Goal: Task Accomplishment & Management: Complete application form

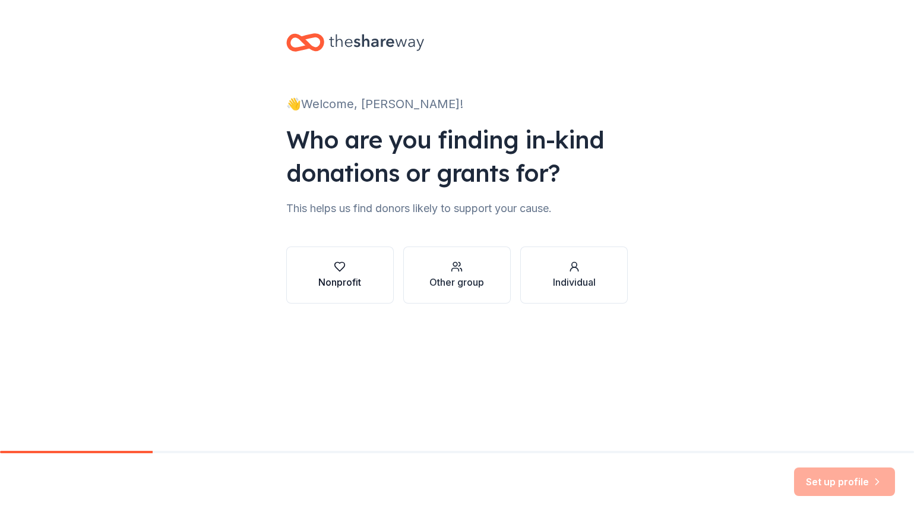
click at [343, 283] on div "Nonprofit" at bounding box center [339, 282] width 43 height 14
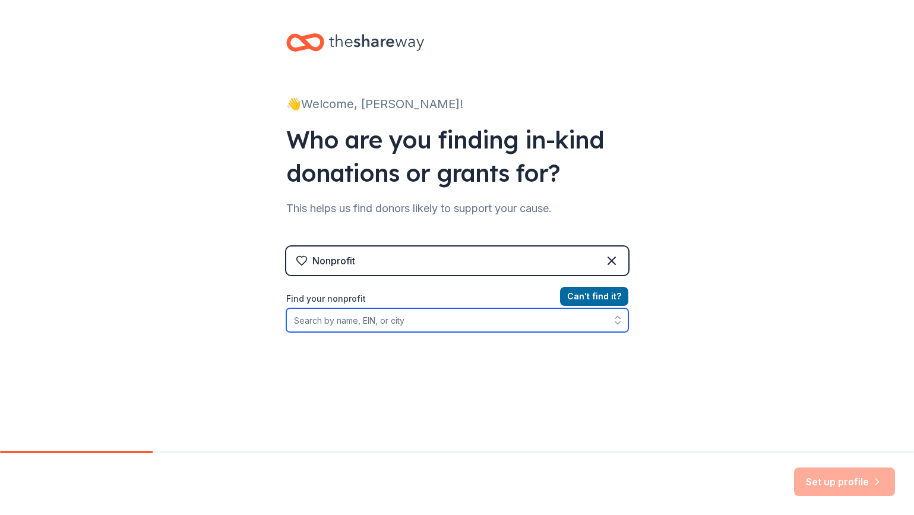
click at [535, 322] on input "Find your nonprofit" at bounding box center [457, 320] width 342 height 24
type input "Hood County Committee On Aging"
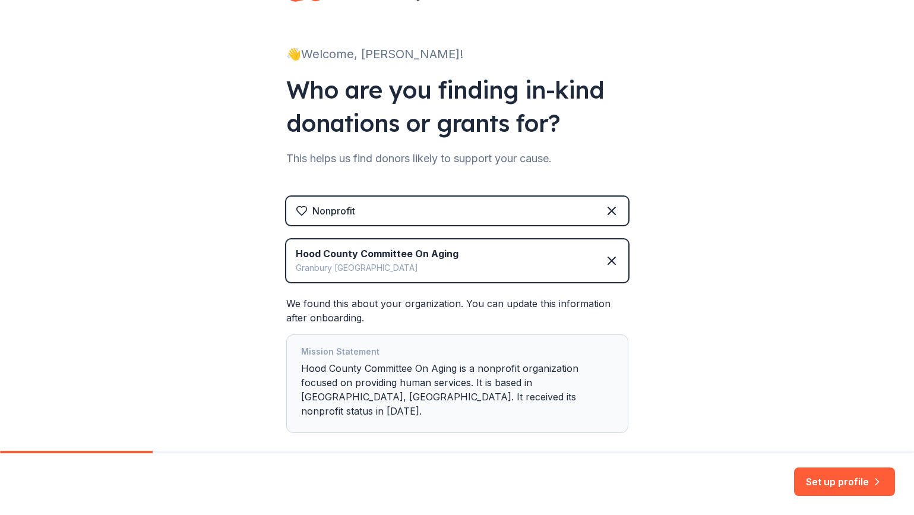
scroll to position [74, 0]
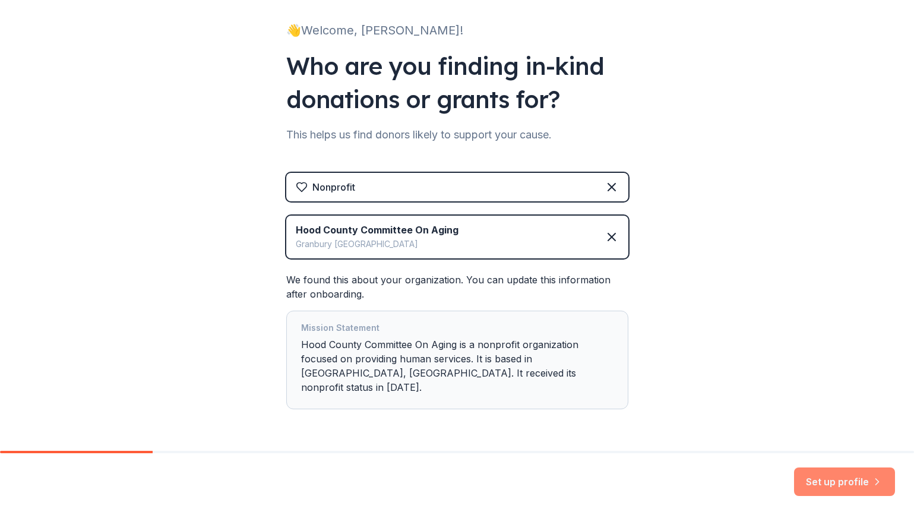
click at [819, 478] on button "Set up profile" at bounding box center [844, 481] width 101 height 29
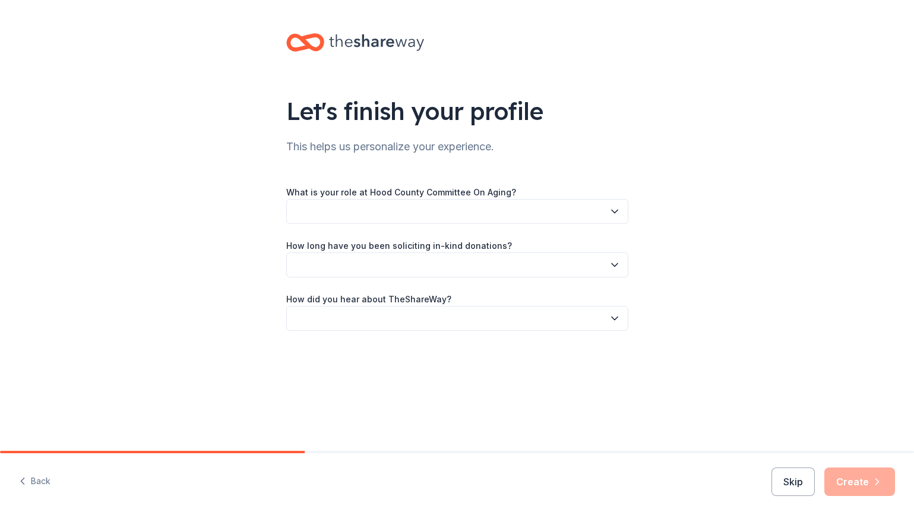
click at [427, 216] on button "button" at bounding box center [457, 211] width 342 height 25
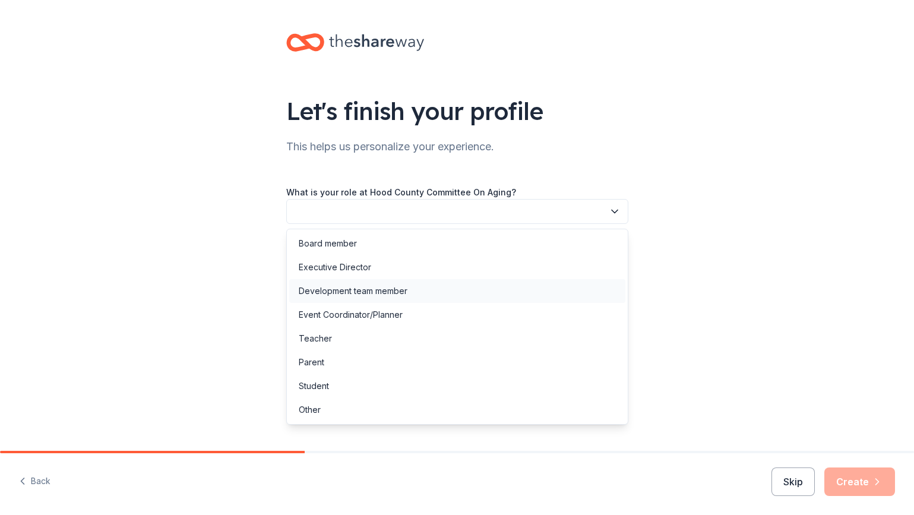
click at [422, 297] on div "Development team member" at bounding box center [457, 291] width 336 height 24
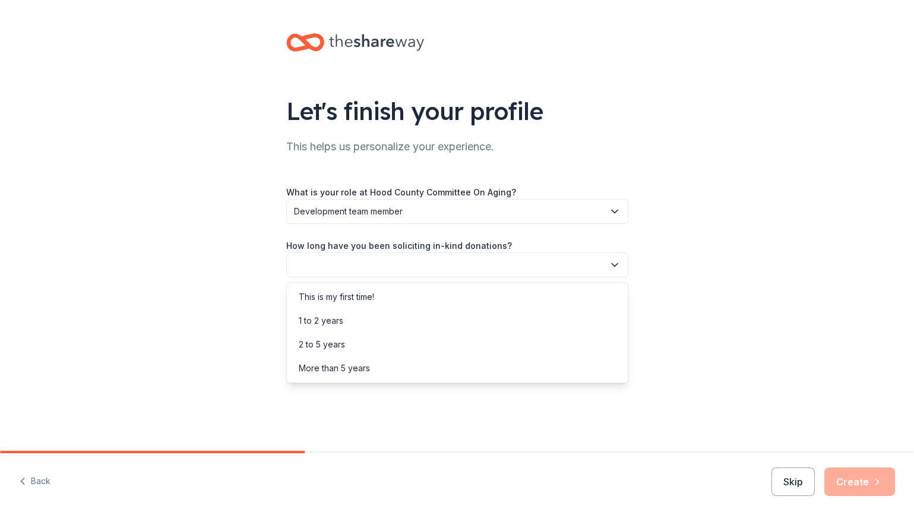
click at [415, 263] on button "button" at bounding box center [457, 264] width 342 height 25
click at [412, 325] on div "1 to 2 years" at bounding box center [457, 321] width 336 height 24
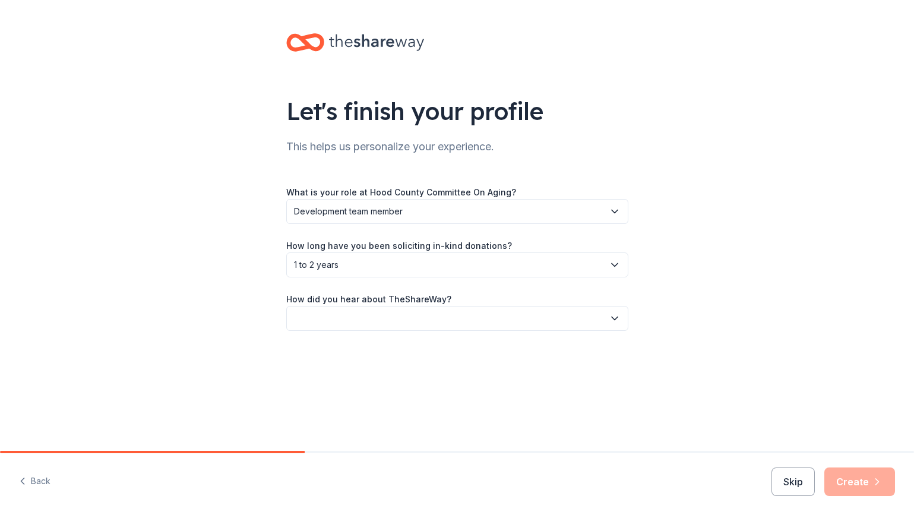
click at [404, 263] on span "1 to 2 years" at bounding box center [449, 265] width 310 height 14
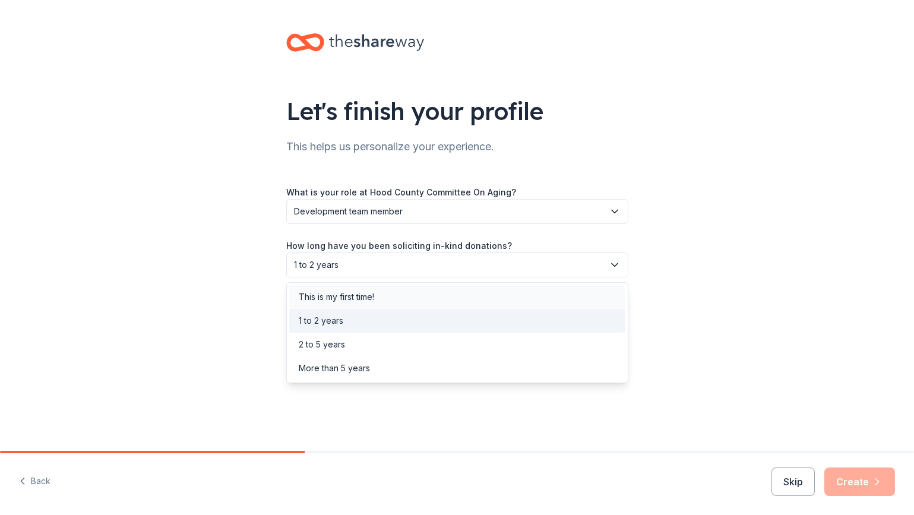
click at [401, 301] on div "This is my first time!" at bounding box center [457, 297] width 336 height 24
click at [419, 270] on span "This is my first time!" at bounding box center [449, 265] width 310 height 14
click at [418, 320] on div "1 to 2 years" at bounding box center [457, 321] width 336 height 24
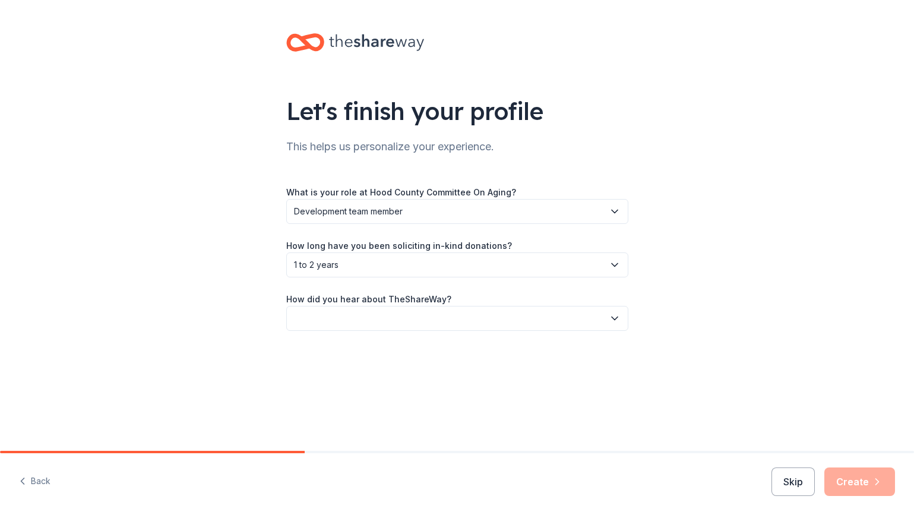
click at [418, 320] on button "button" at bounding box center [457, 318] width 342 height 25
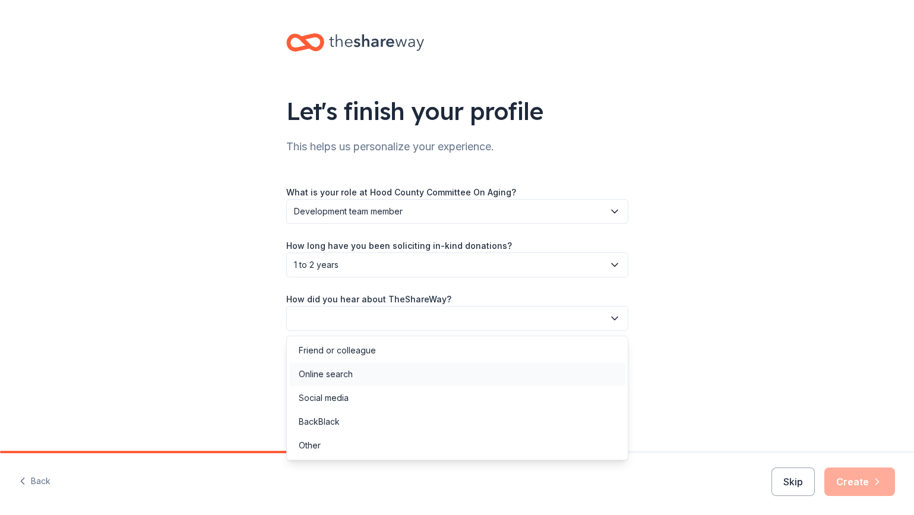
click at [413, 379] on div "Online search" at bounding box center [457, 374] width 336 height 24
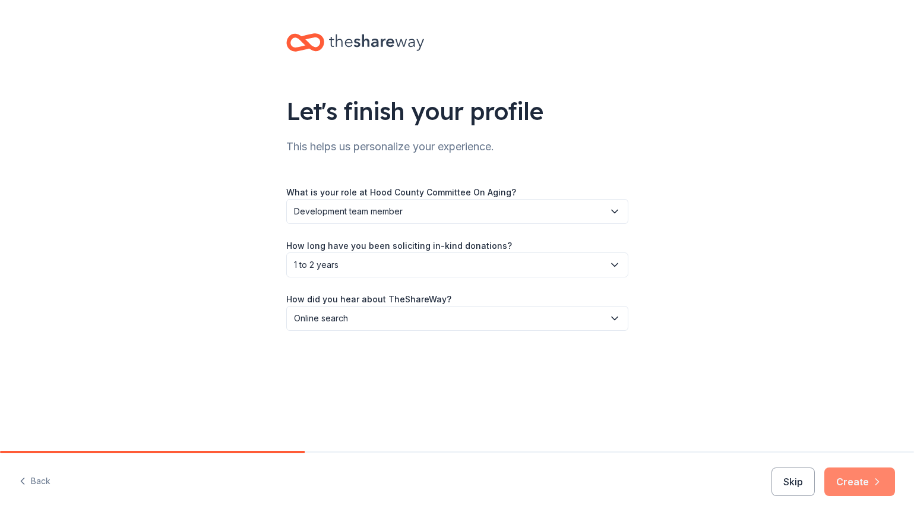
click at [874, 487] on icon "button" at bounding box center [877, 482] width 12 height 12
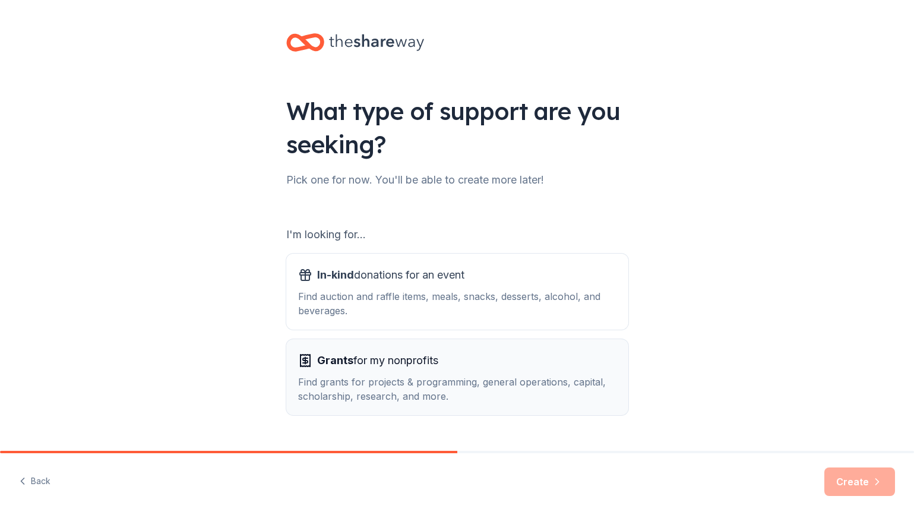
click at [519, 377] on div "Find grants for projects & programming, general operations, capital, scholarshi…" at bounding box center [457, 389] width 318 height 29
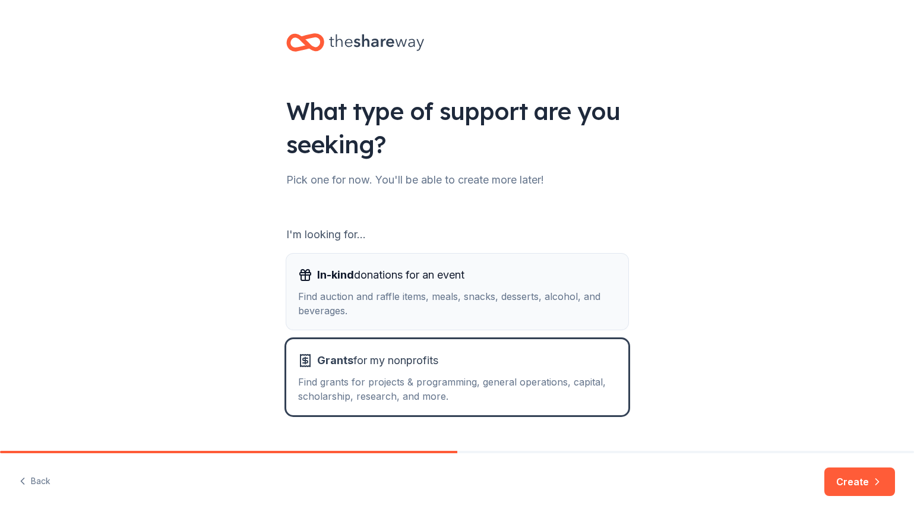
click at [517, 301] on div "Find auction and raffle items, meals, snacks, desserts, alcohol, and beverages." at bounding box center [457, 303] width 318 height 29
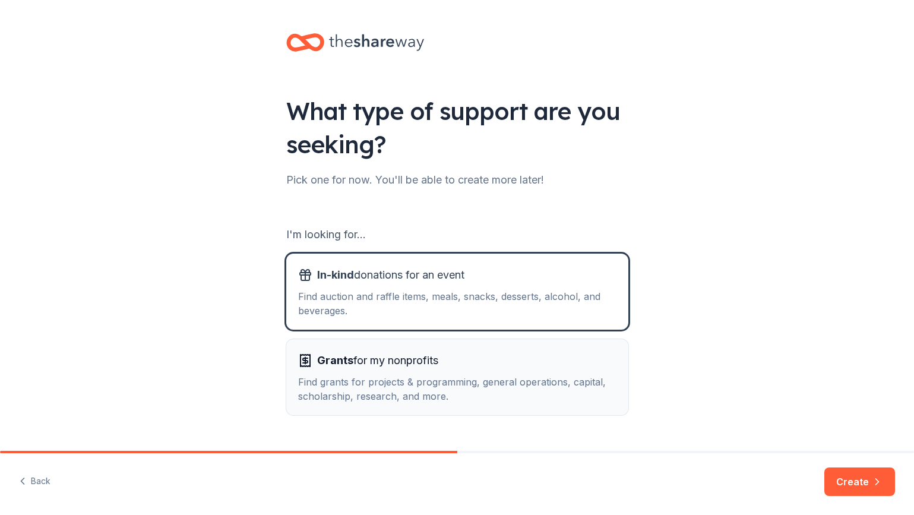
click at [509, 353] on div "Grants for my nonprofits" at bounding box center [457, 360] width 318 height 19
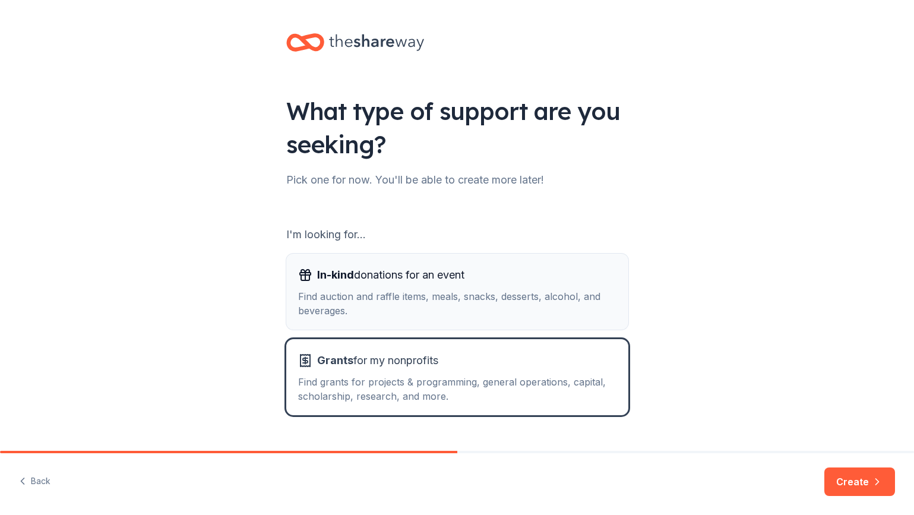
click at [521, 308] on div "Find auction and raffle items, meals, snacks, desserts, alcohol, and beverages." at bounding box center [457, 303] width 318 height 29
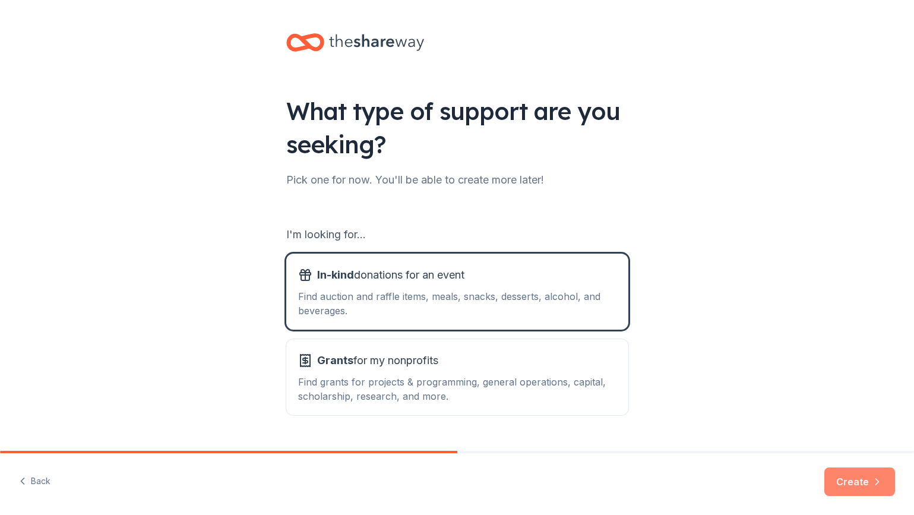
click at [857, 485] on button "Create" at bounding box center [859, 481] width 71 height 29
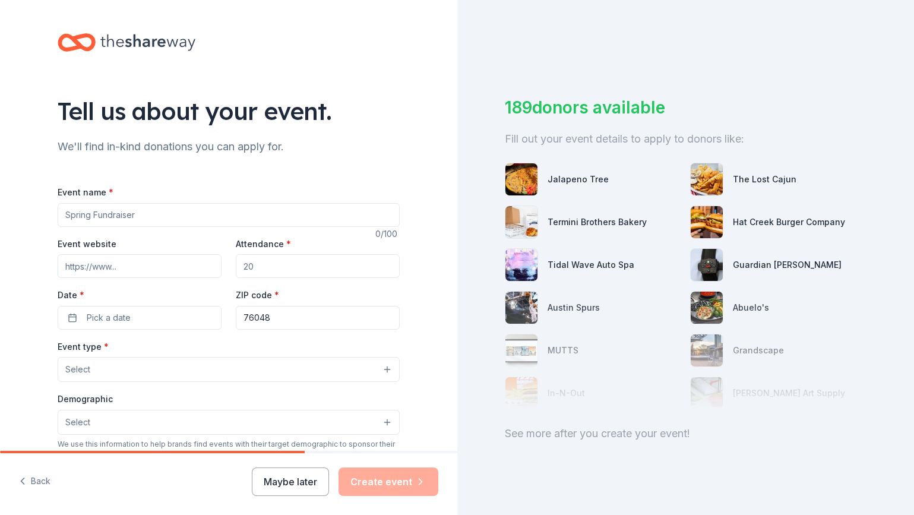
click at [219, 217] on input "Event name *" at bounding box center [229, 215] width 342 height 24
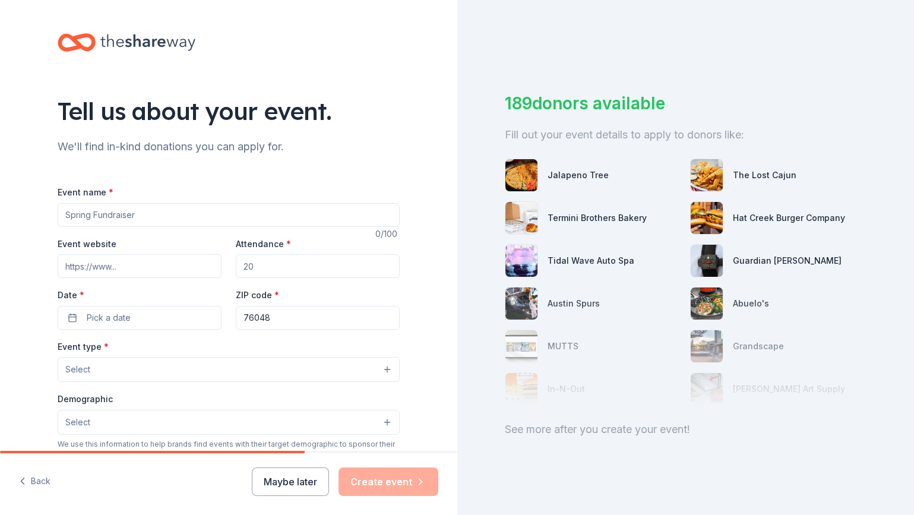
click at [214, 213] on input "Event name *" at bounding box center [229, 215] width 342 height 24
type input "Step Up For Seniors 5K"
click at [106, 275] on input "Event website" at bounding box center [140, 266] width 164 height 24
paste input "https://hoodcountyseniorcenter.org/step-up-for-seniors/"
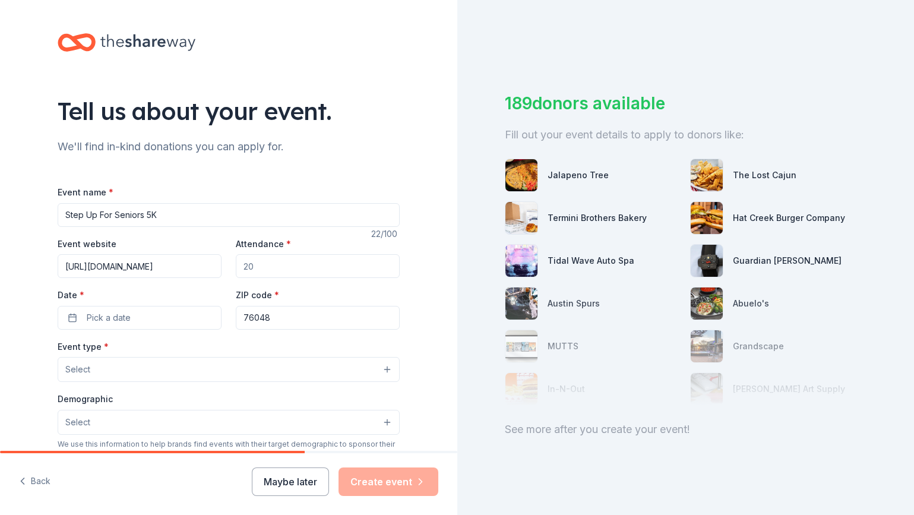
type input "https://hoodcountyseniorcenter.org/step-up-for-seniors/"
click at [337, 269] on input "Attendance *" at bounding box center [318, 266] width 164 height 24
type input "200"
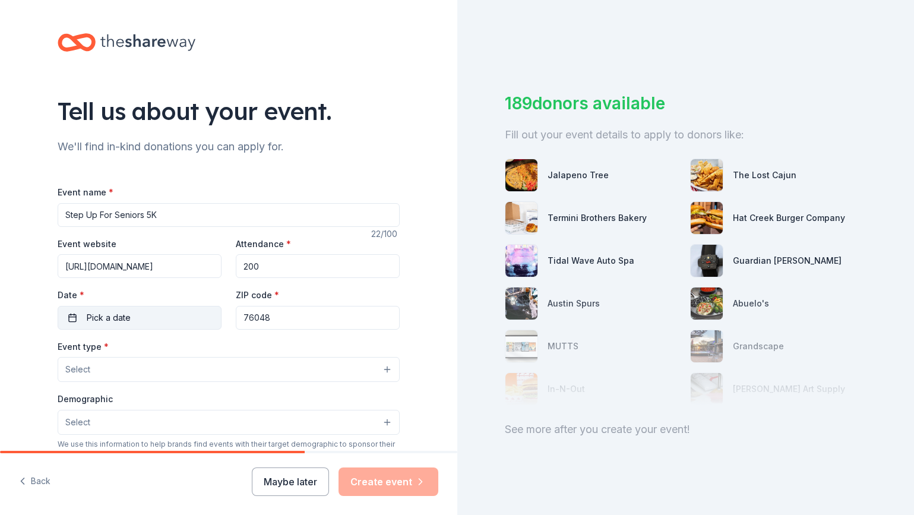
click at [144, 309] on button "Pick a date" at bounding box center [140, 318] width 164 height 24
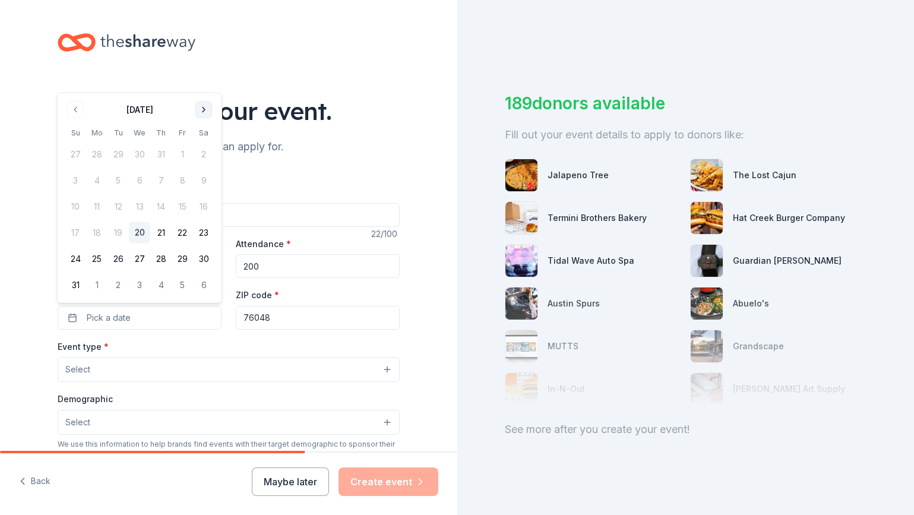
click at [203, 111] on button "Go to next month" at bounding box center [203, 110] width 17 height 17
click at [203, 287] on button "4" at bounding box center [203, 284] width 21 height 21
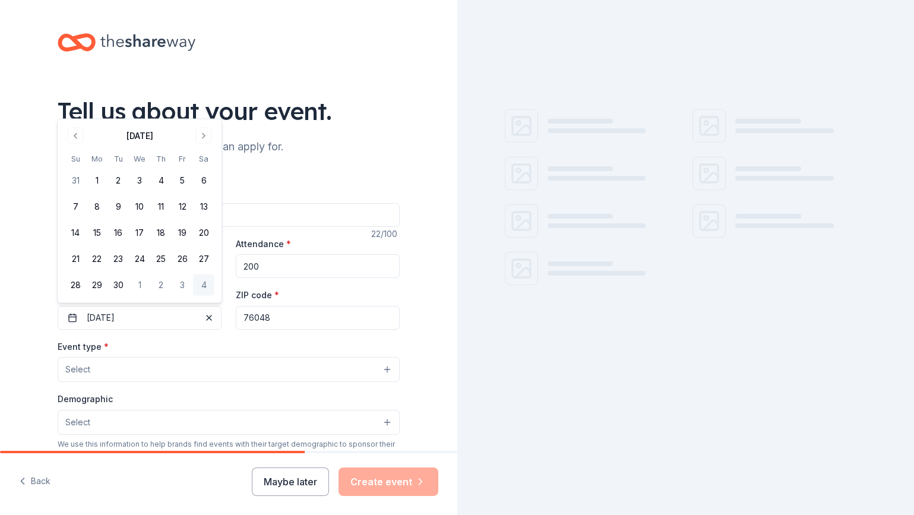
click at [233, 368] on button "Select" at bounding box center [229, 369] width 342 height 25
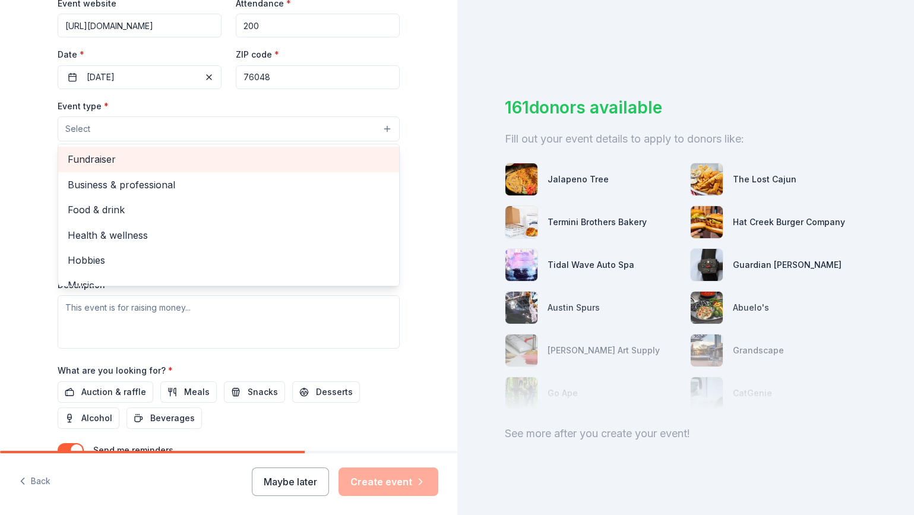
click at [108, 166] on span "Fundraiser" at bounding box center [229, 158] width 322 height 15
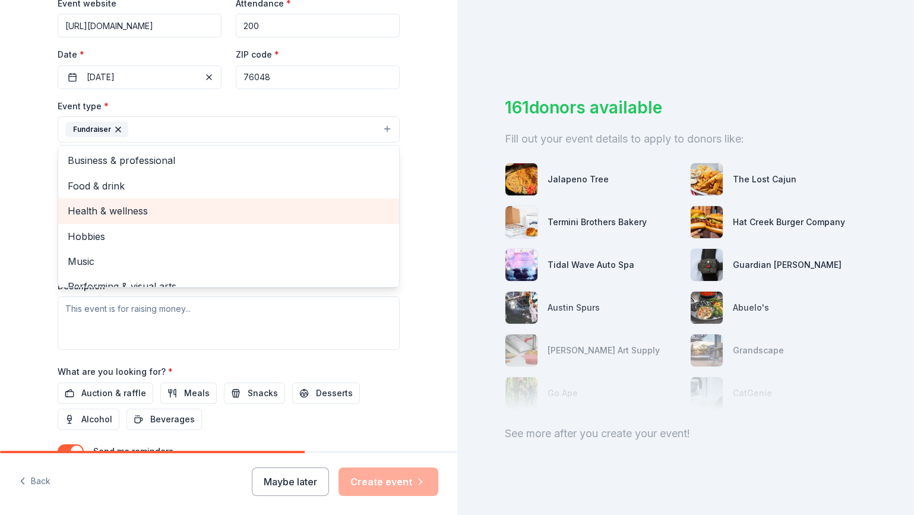
click at [132, 214] on span "Health & wellness" at bounding box center [229, 210] width 322 height 15
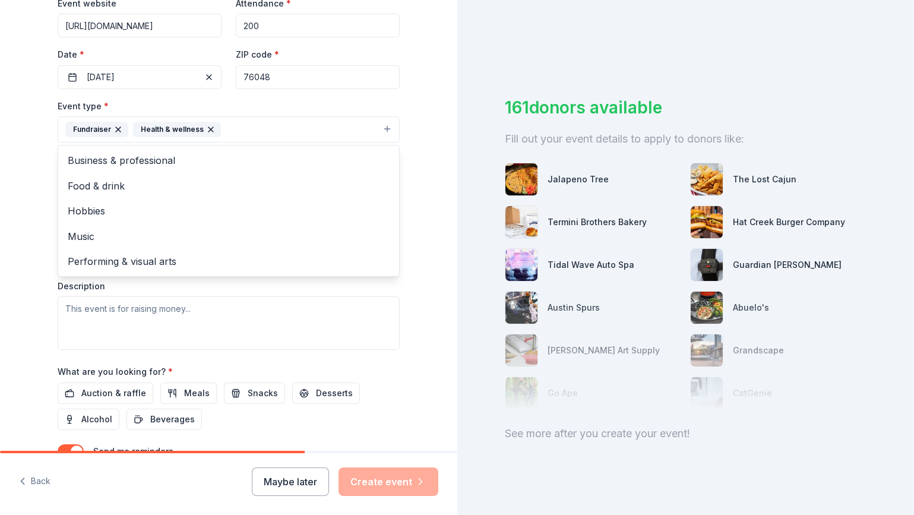
click at [435, 167] on div "Tell us about your event. We'll find in-kind donations you can apply for. Event…" at bounding box center [228, 155] width 457 height 792
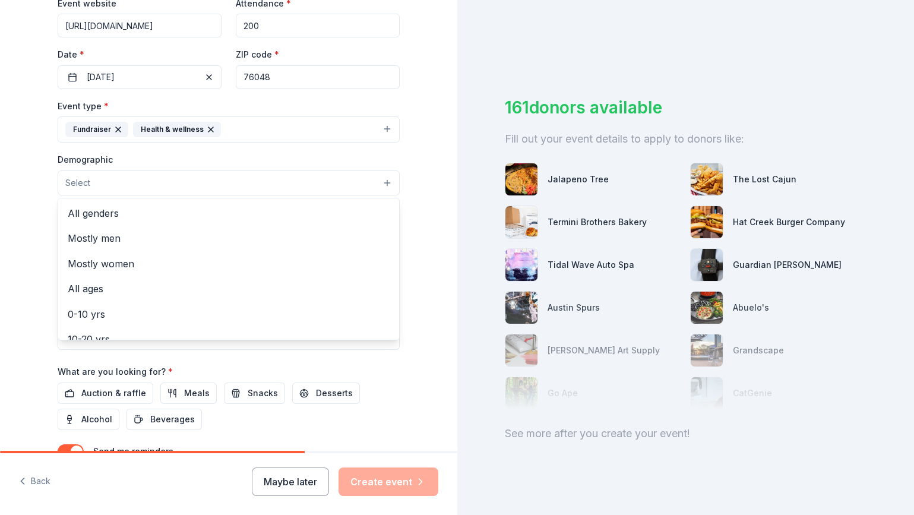
click at [180, 183] on button "Select" at bounding box center [229, 182] width 342 height 25
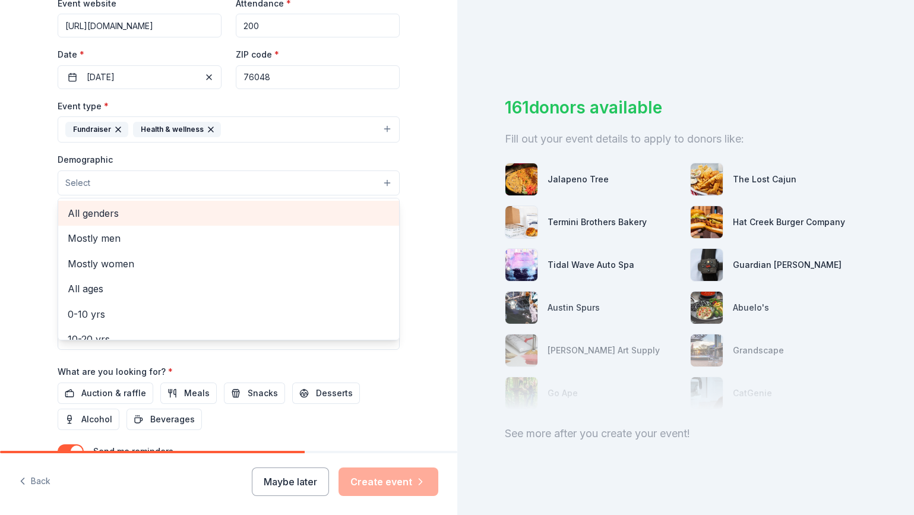
click at [173, 210] on span "All genders" at bounding box center [229, 212] width 322 height 15
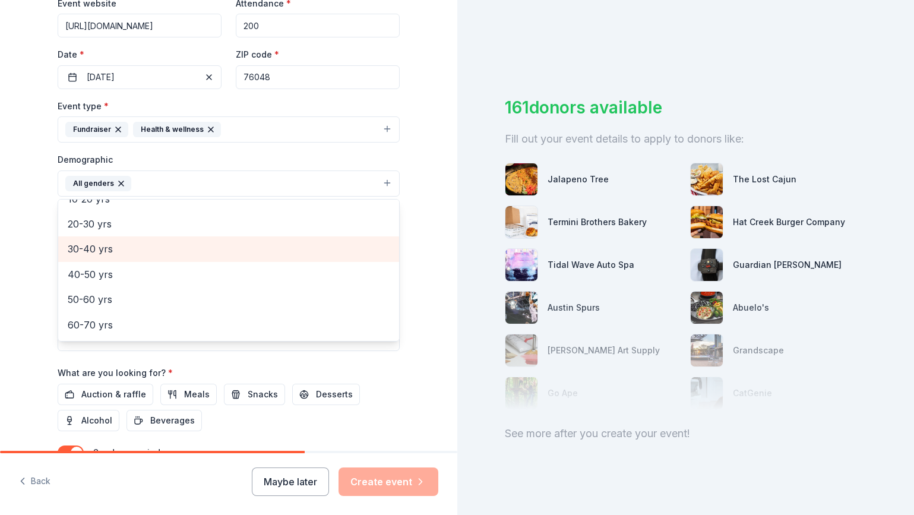
scroll to position [117, 0]
click at [427, 233] on div "Tell us about your event. We'll find in-kind donations you can apply for. Event…" at bounding box center [228, 155] width 457 height 793
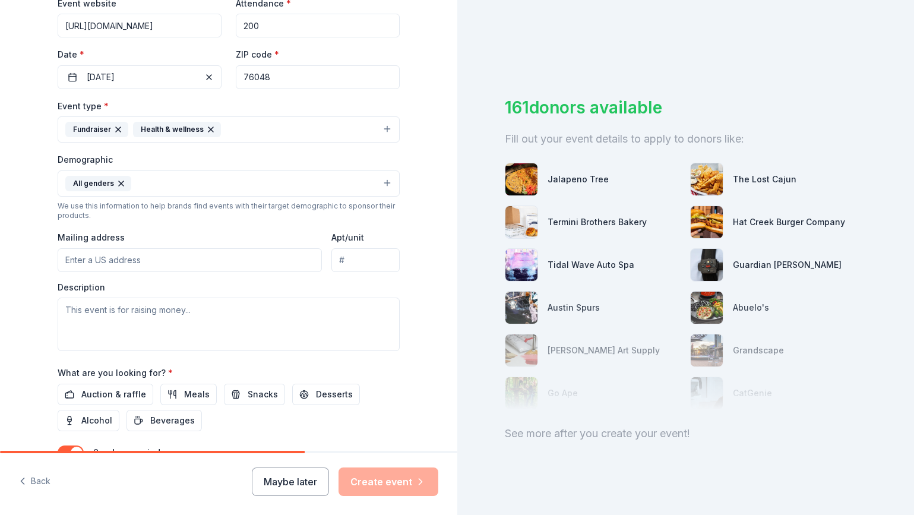
click at [185, 259] on input "Mailing address" at bounding box center [190, 260] width 264 height 24
type input "501 East Moore Street, Granbury, TX, 76048"
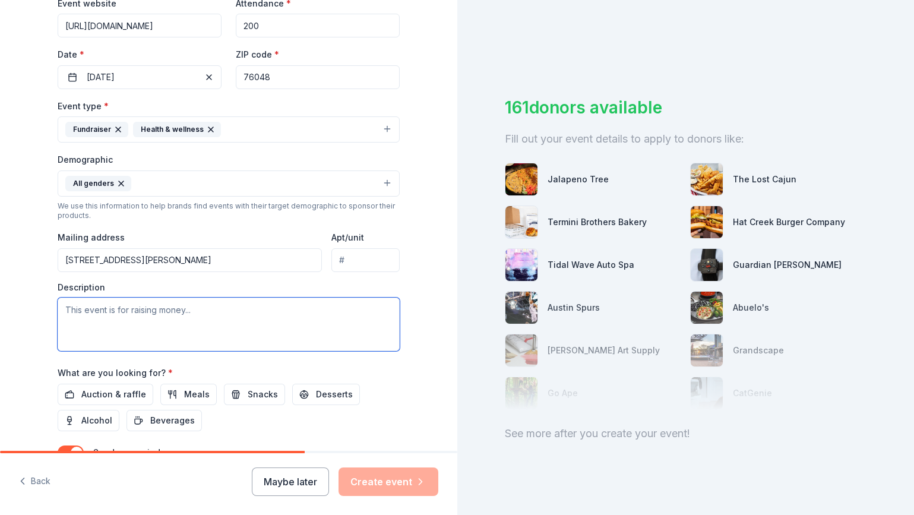
click at [186, 327] on textarea at bounding box center [229, 324] width 342 height 53
paste textarea "We are working to fight senior isolation and food insecurity in Hood County! Al…"
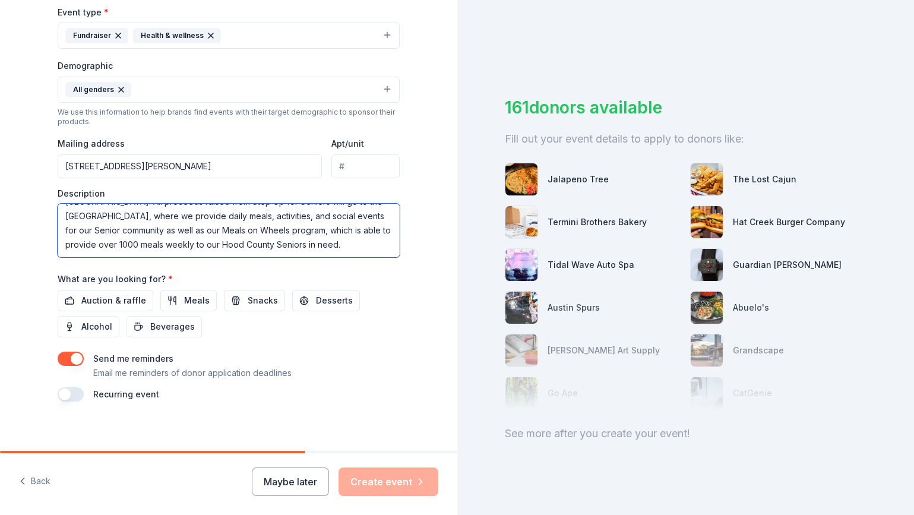
scroll to position [342, 0]
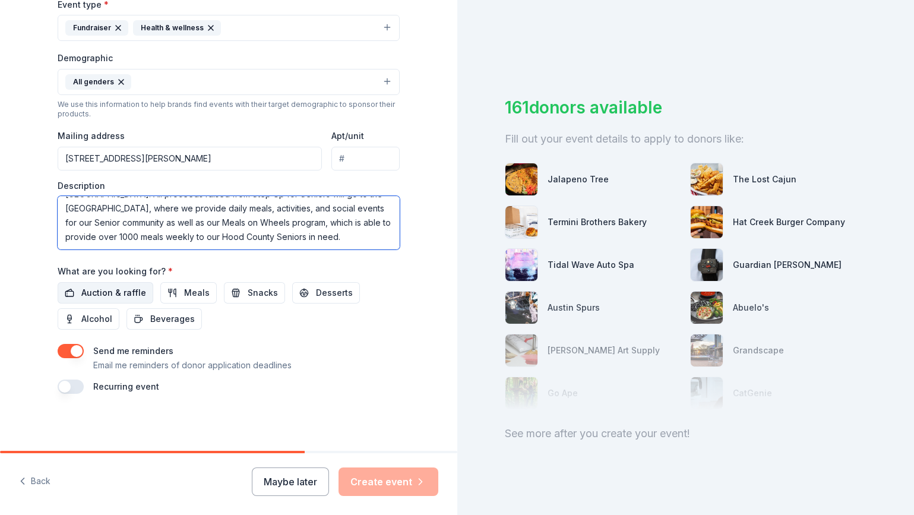
type textarea "We are working to fight senior isolation and food insecurity in Hood County! Al…"
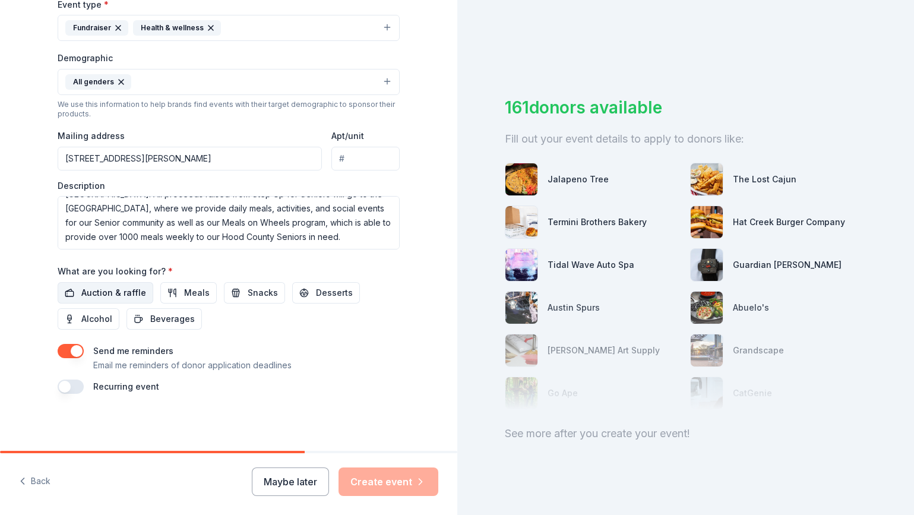
click at [115, 294] on span "Auction & raffle" at bounding box center [113, 293] width 65 height 14
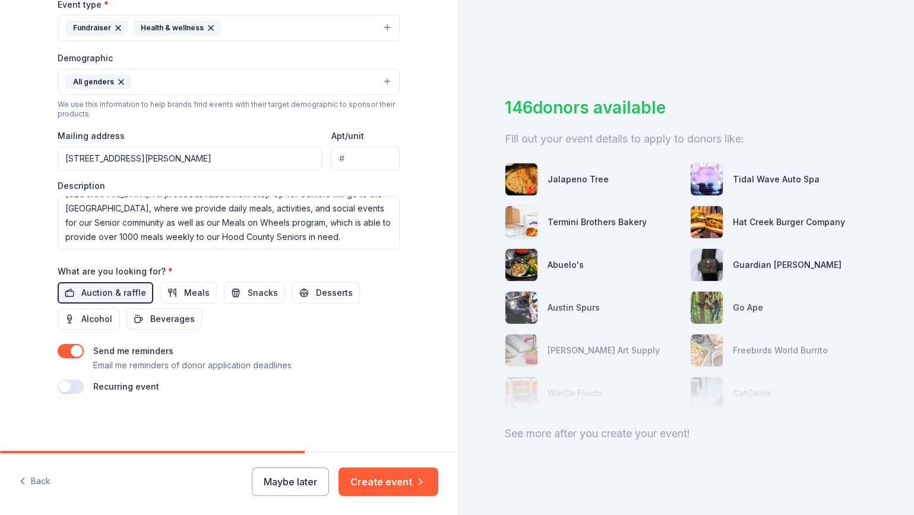
scroll to position [4, 0]
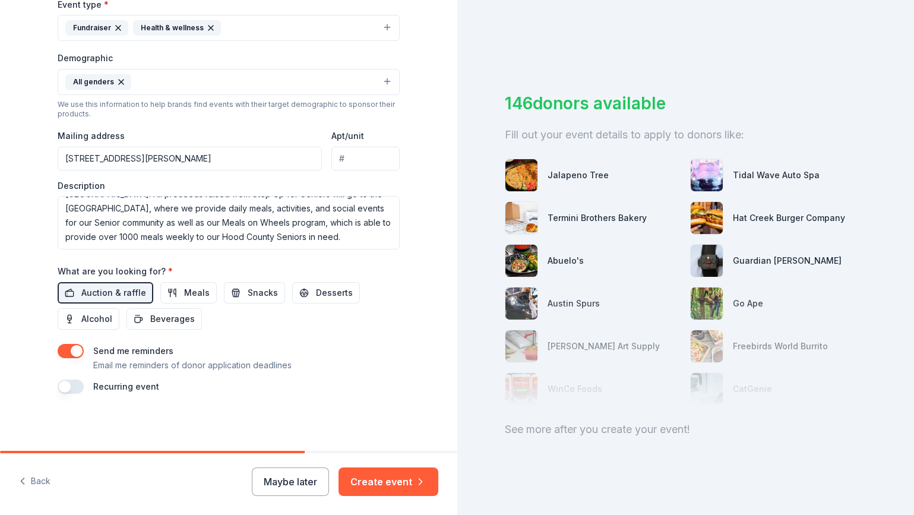
click at [62, 391] on button "button" at bounding box center [71, 387] width 26 height 14
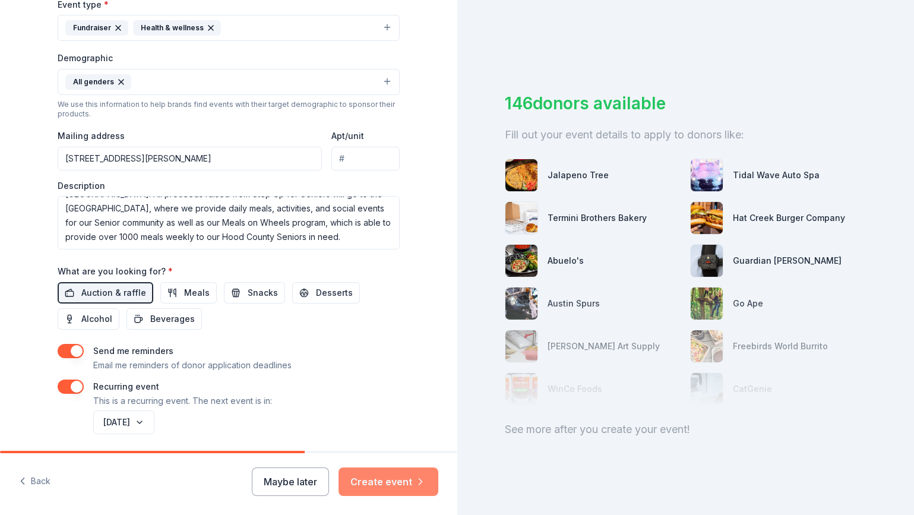
click at [399, 485] on button "Create event" at bounding box center [389, 481] width 100 height 29
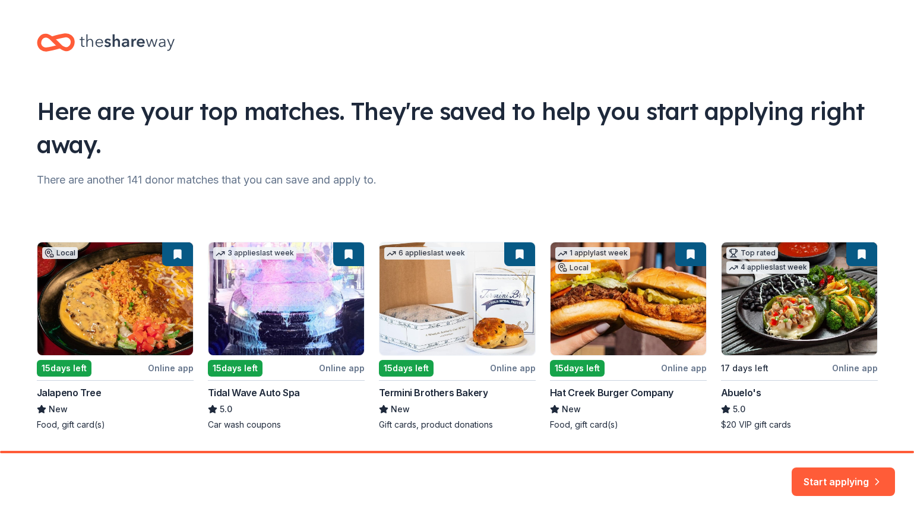
scroll to position [37, 0]
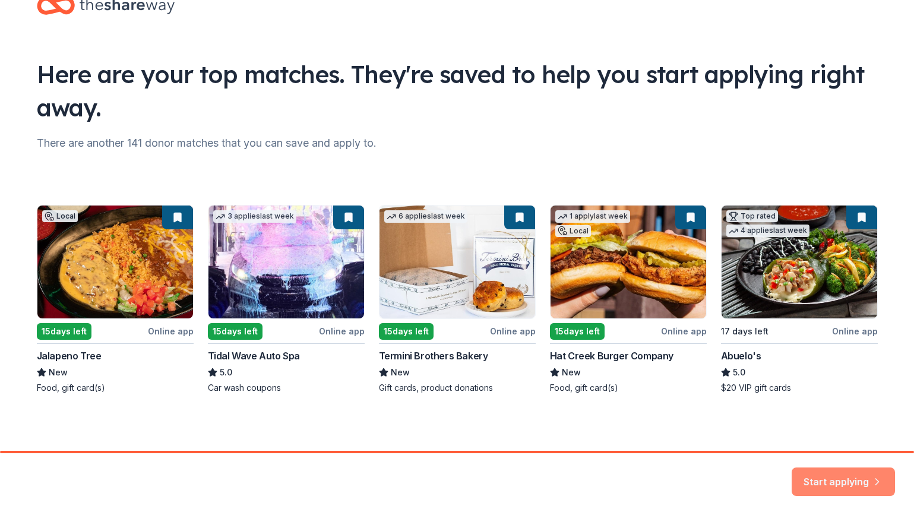
click at [854, 473] on button "Start applying" at bounding box center [843, 474] width 103 height 29
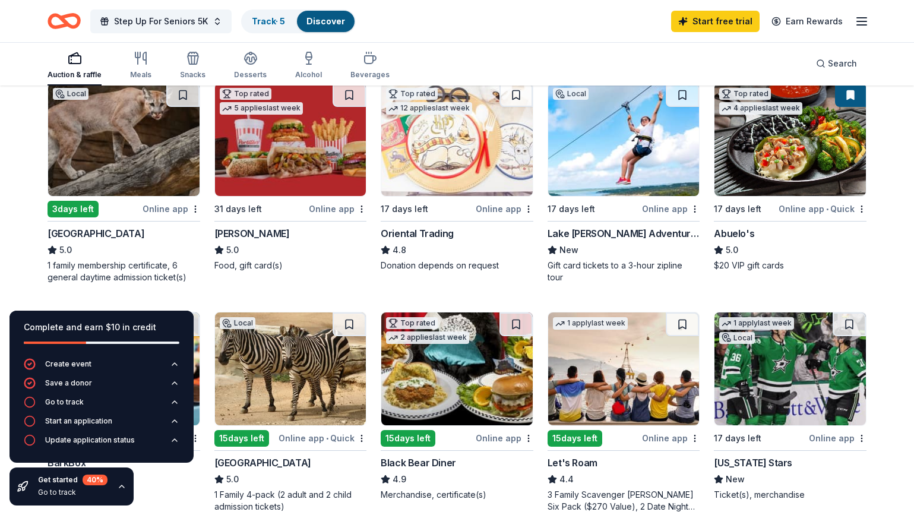
scroll to position [144, 0]
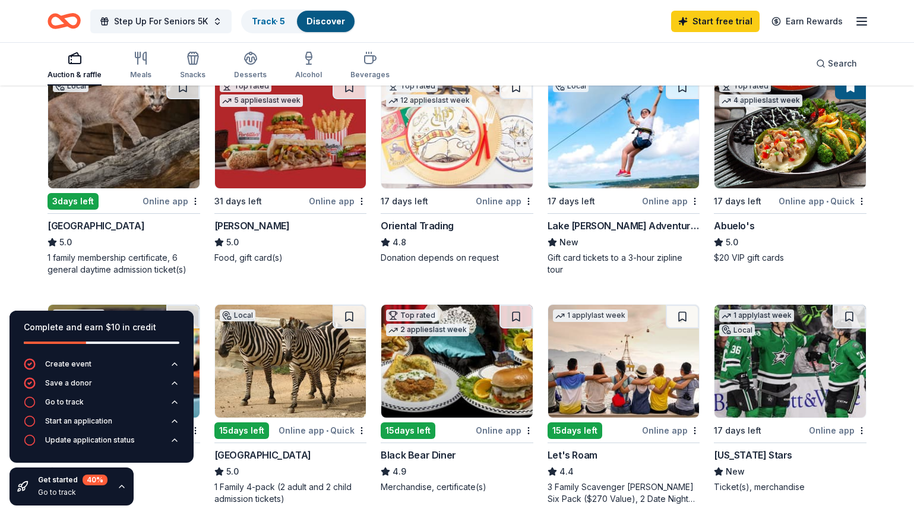
click at [150, 492] on div "Complete and earn $10 in credit Create event Save a donor Go to track Start an …" at bounding box center [101, 408] width 203 height 214
click at [121, 485] on icon "button" at bounding box center [122, 487] width 10 height 10
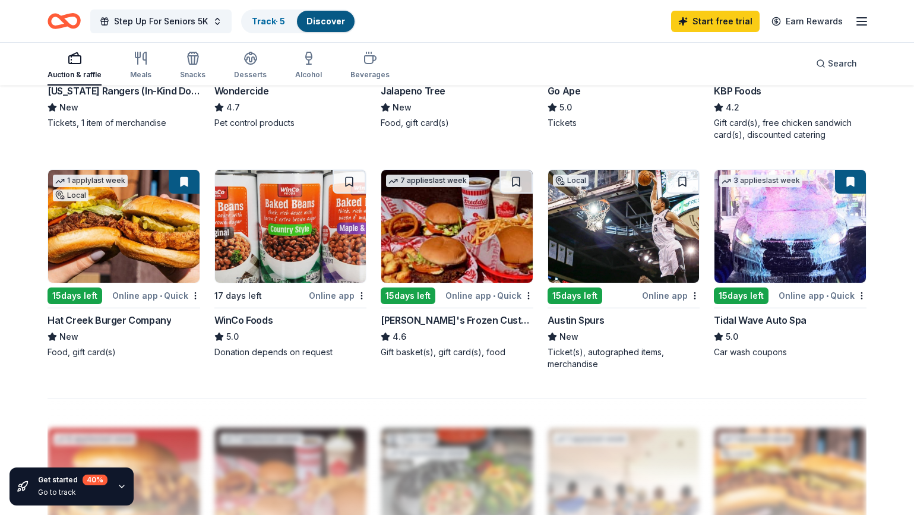
scroll to position [720, 0]
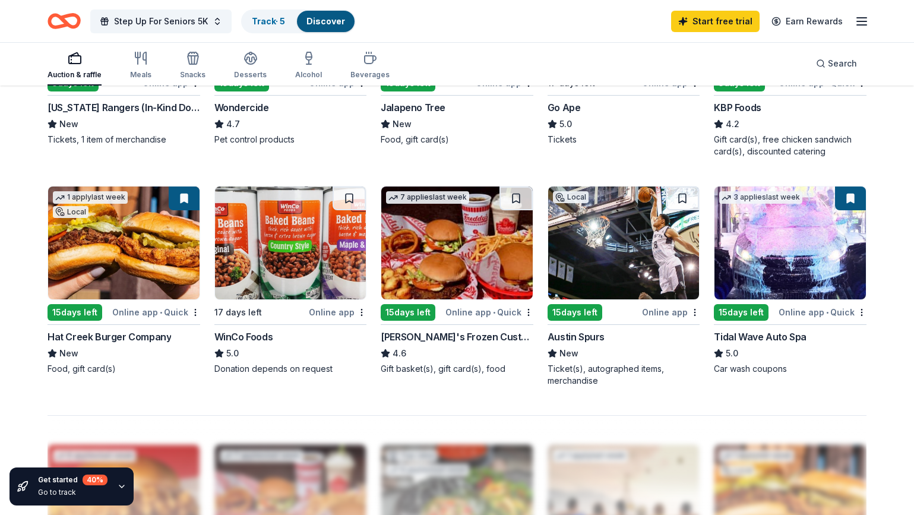
click at [434, 276] on img at bounding box center [456, 242] width 151 height 113
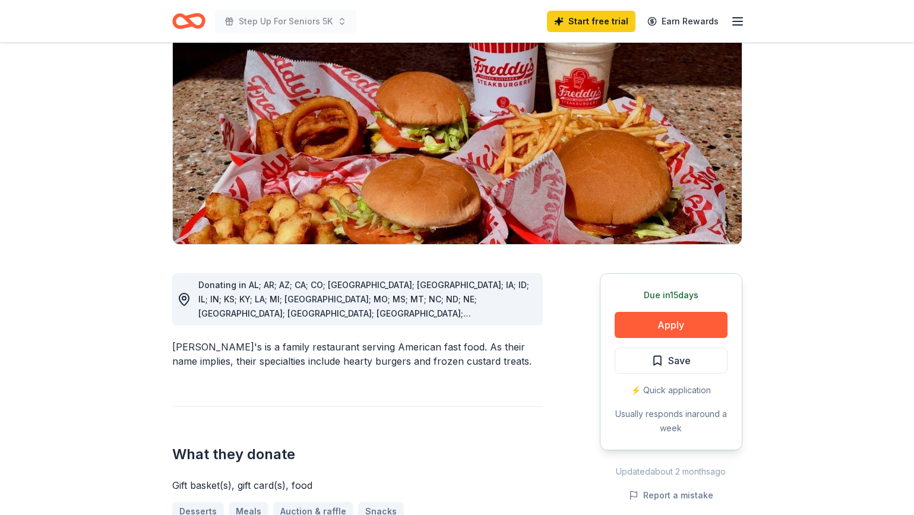
scroll to position [151, 0]
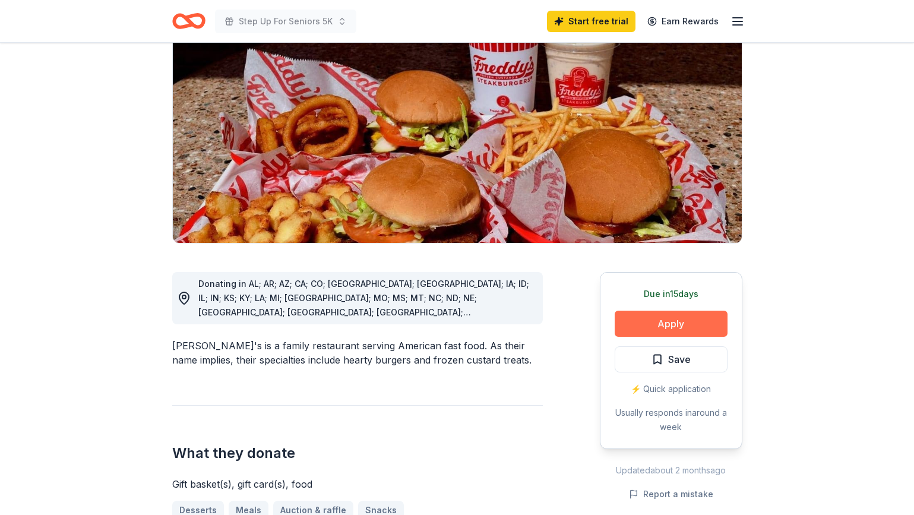
click at [660, 311] on button "Apply" at bounding box center [671, 324] width 113 height 26
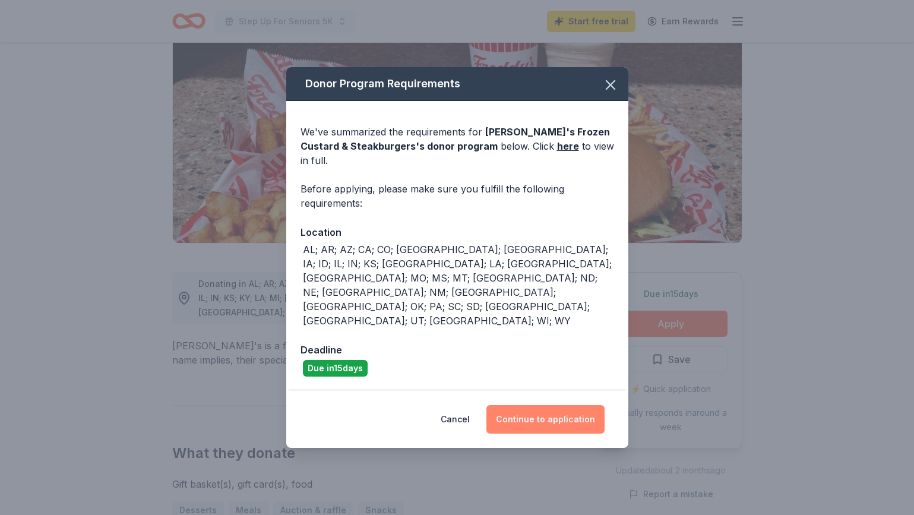
click at [531, 405] on button "Continue to application" at bounding box center [545, 419] width 118 height 29
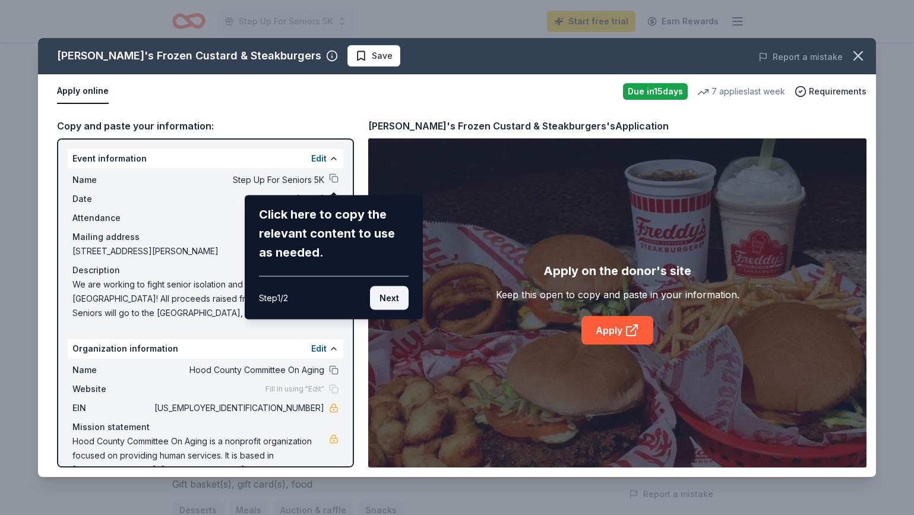
click at [382, 298] on button "Next" at bounding box center [389, 298] width 39 height 24
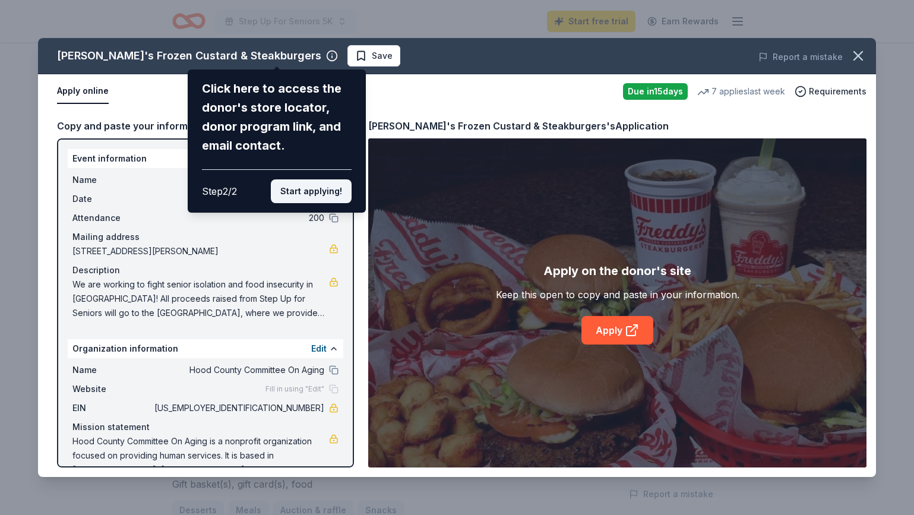
click at [321, 197] on button "Start applying!" at bounding box center [311, 191] width 81 height 24
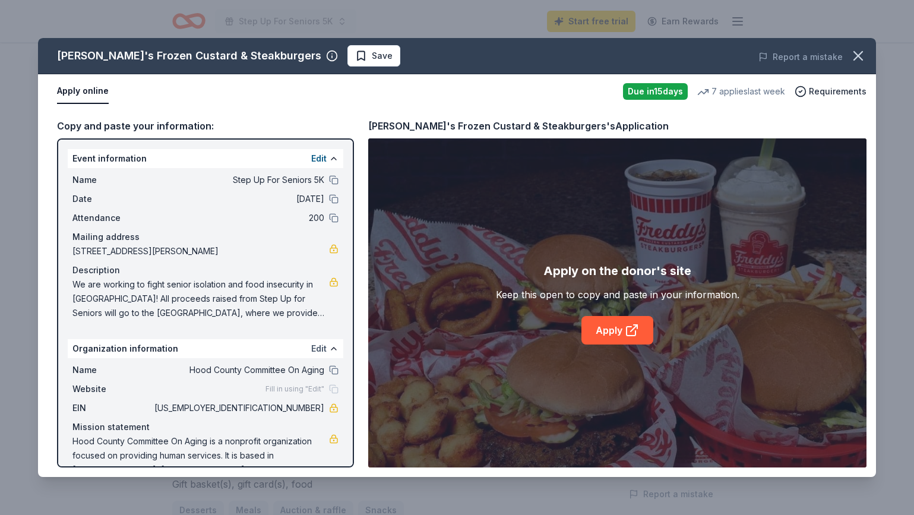
scroll to position [25, 0]
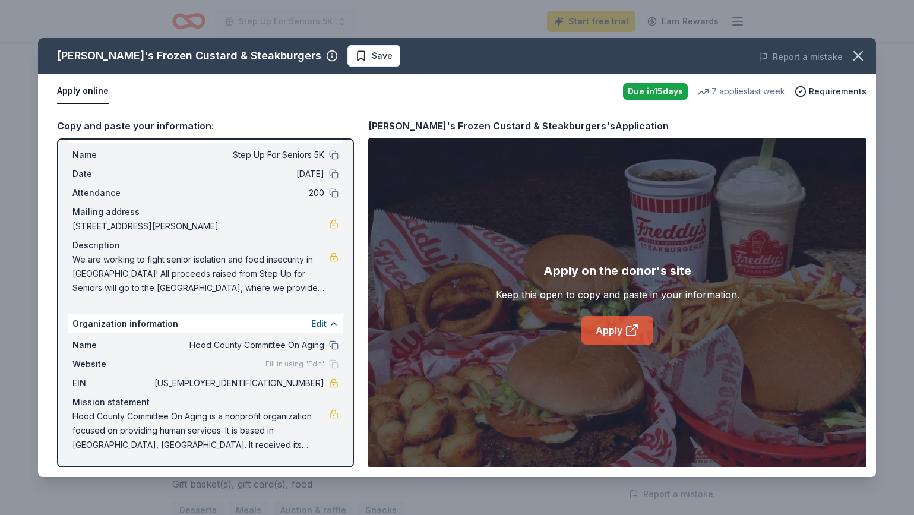
click at [621, 328] on link "Apply" at bounding box center [617, 330] width 72 height 29
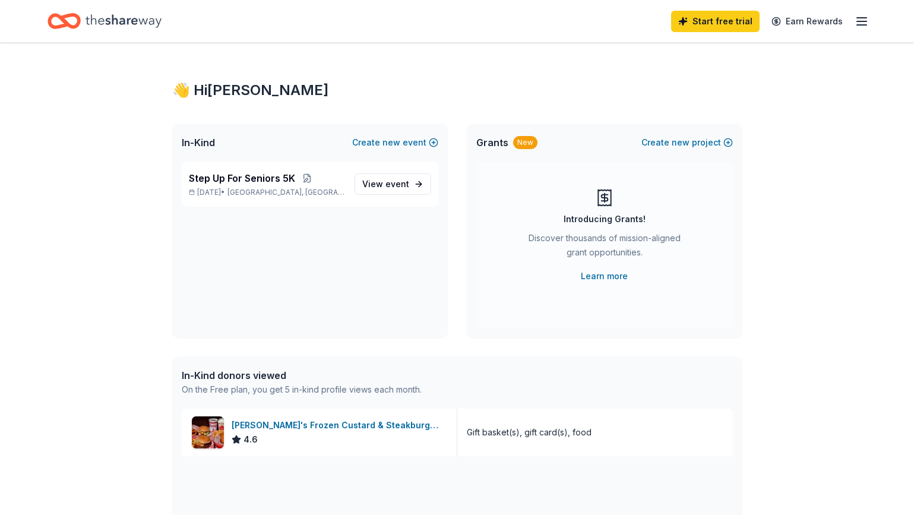
click at [867, 19] on icon "button" at bounding box center [862, 21] width 14 height 14
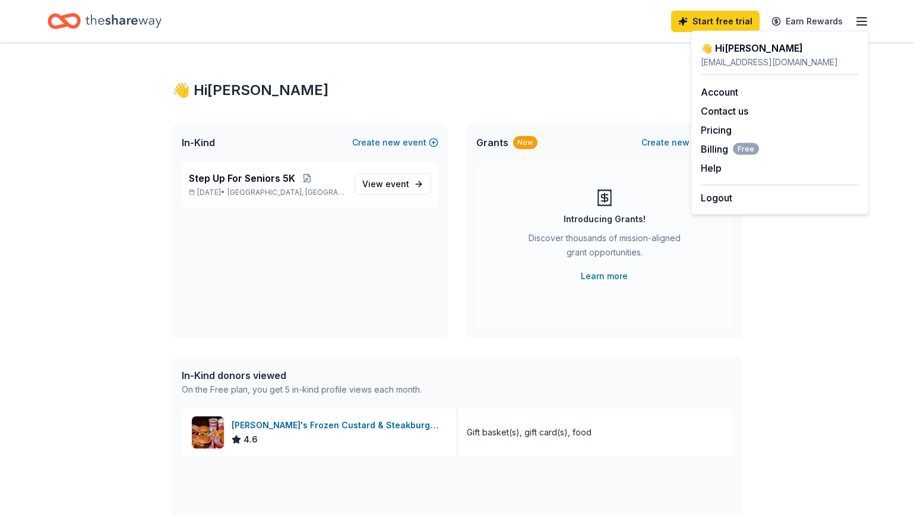
click at [744, 50] on div "👋 Hi Lindsey" at bounding box center [780, 48] width 158 height 14
click at [460, 67] on div "👋 Hi Lindsey In-Kind Create new event Step Up For Seniors 5K Oct 04, 2025 • Gra…" at bounding box center [457, 457] width 608 height 829
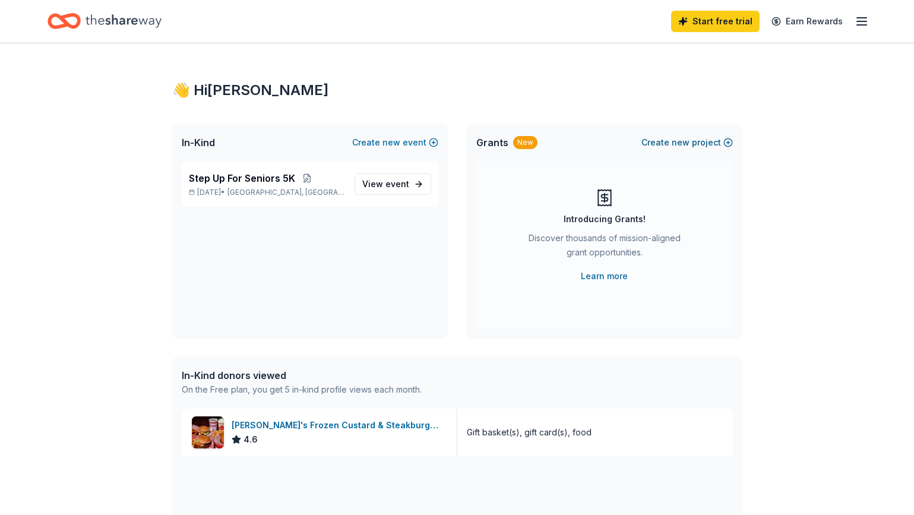
click at [672, 142] on button "Create new project" at bounding box center [686, 142] width 91 height 14
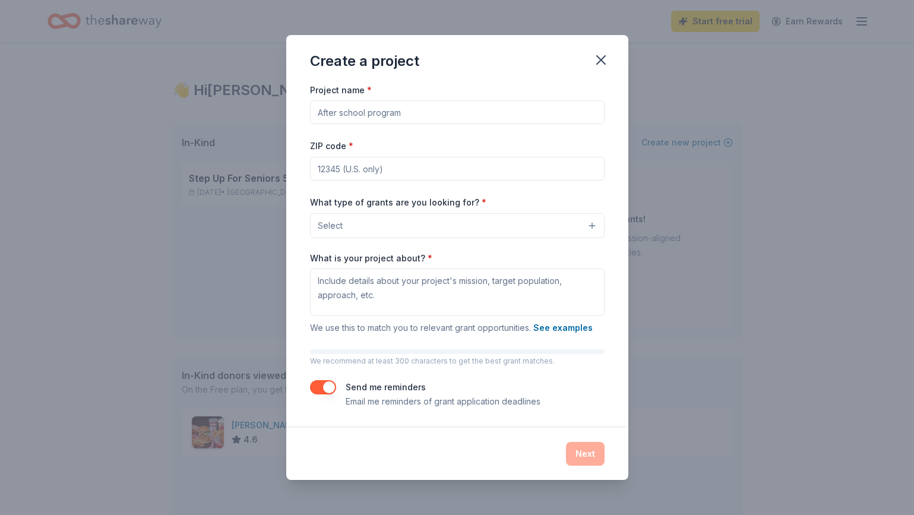
click at [477, 110] on input "Project name *" at bounding box center [457, 112] width 295 height 24
drag, startPoint x: 431, startPoint y: 255, endPoint x: 387, endPoint y: 252, distance: 43.5
click at [387, 252] on div "What is your project about? * We use this to match you to relevant grant opport…" at bounding box center [457, 293] width 295 height 83
click at [607, 61] on icon "button" at bounding box center [601, 60] width 17 height 17
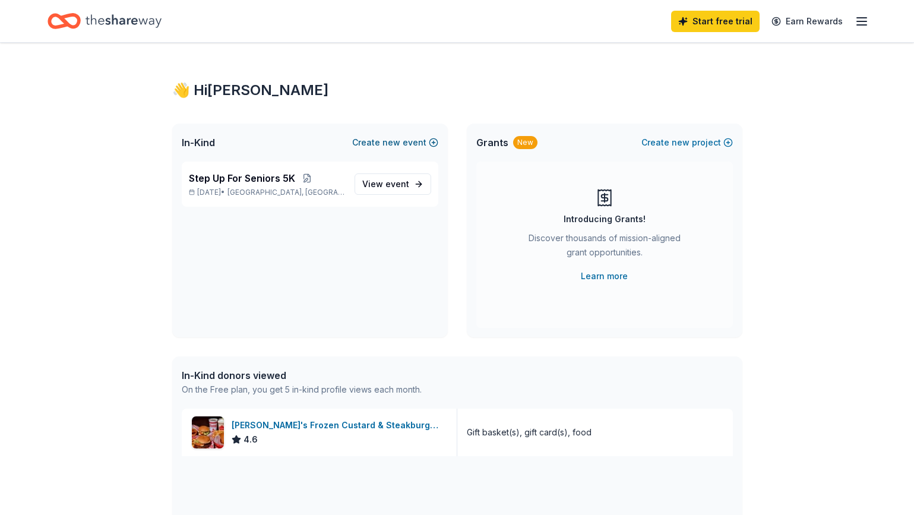
click at [410, 141] on button "Create new event" at bounding box center [395, 142] width 86 height 14
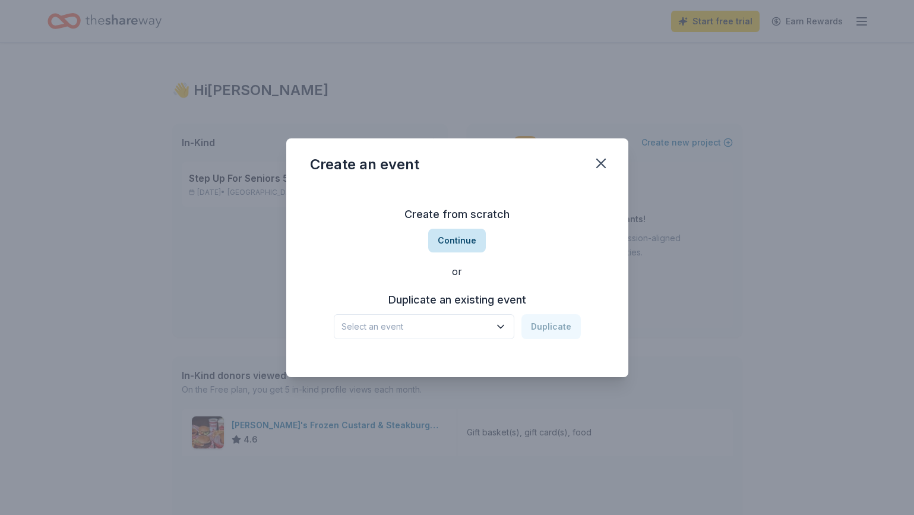
click at [470, 238] on button "Continue" at bounding box center [457, 241] width 58 height 24
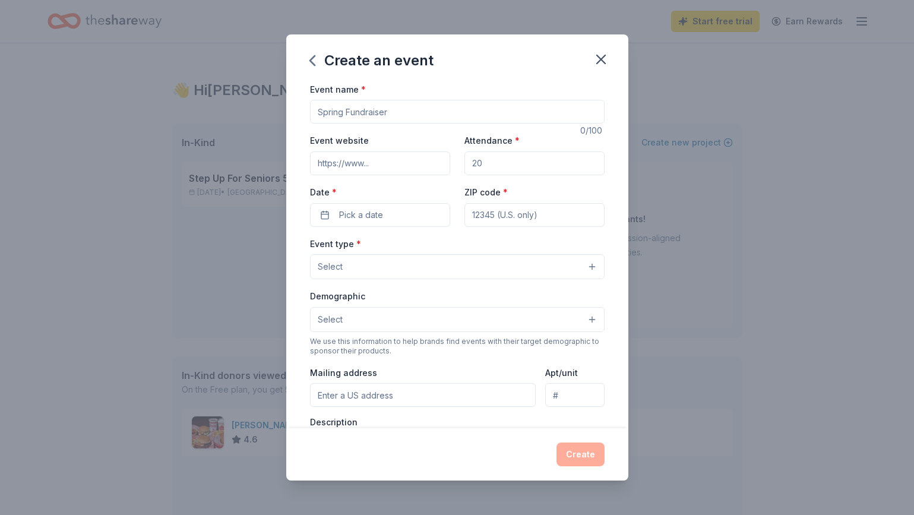
click at [443, 111] on input "Event name *" at bounding box center [457, 112] width 295 height 24
type input "Dancing With the Stars"
click at [522, 150] on div "Attendance *" at bounding box center [534, 154] width 140 height 42
click at [512, 172] on input "Attendance *" at bounding box center [534, 163] width 140 height 24
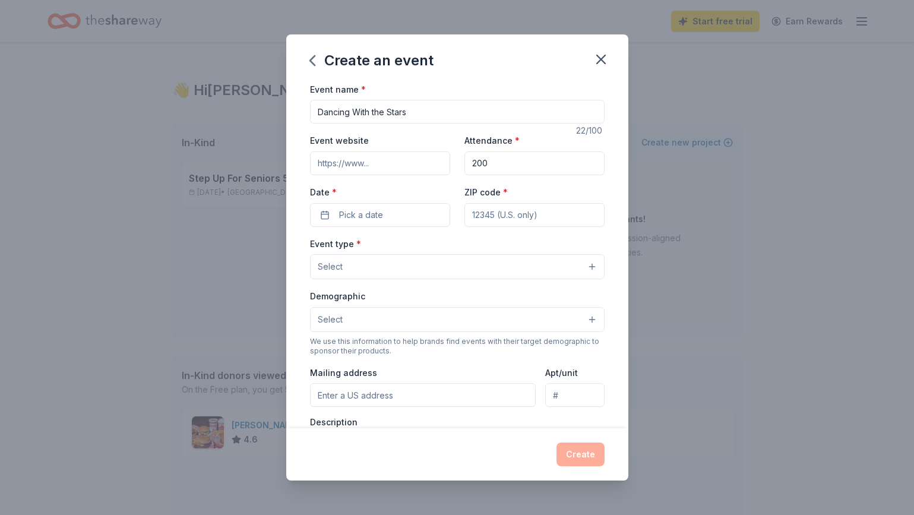
drag, startPoint x: 503, startPoint y: 160, endPoint x: 454, endPoint y: 160, distance: 49.3
click at [454, 160] on div "Event website Attendance * 200 Date * Pick a date ZIP code *" at bounding box center [457, 179] width 295 height 93
type input "150"
click at [410, 172] on input "Event website" at bounding box center [380, 163] width 140 height 24
click at [372, 223] on button "Pick a date" at bounding box center [380, 215] width 140 height 24
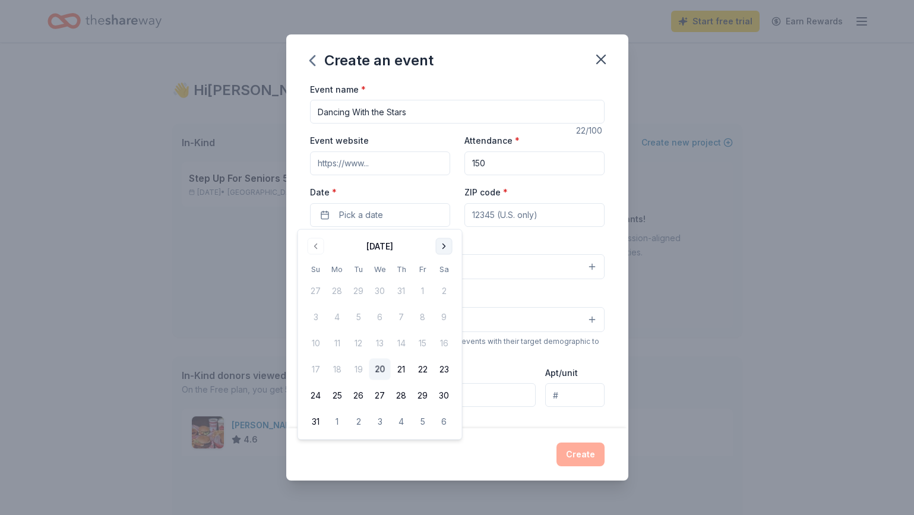
click at [444, 249] on button "Go to next month" at bounding box center [444, 246] width 17 height 17
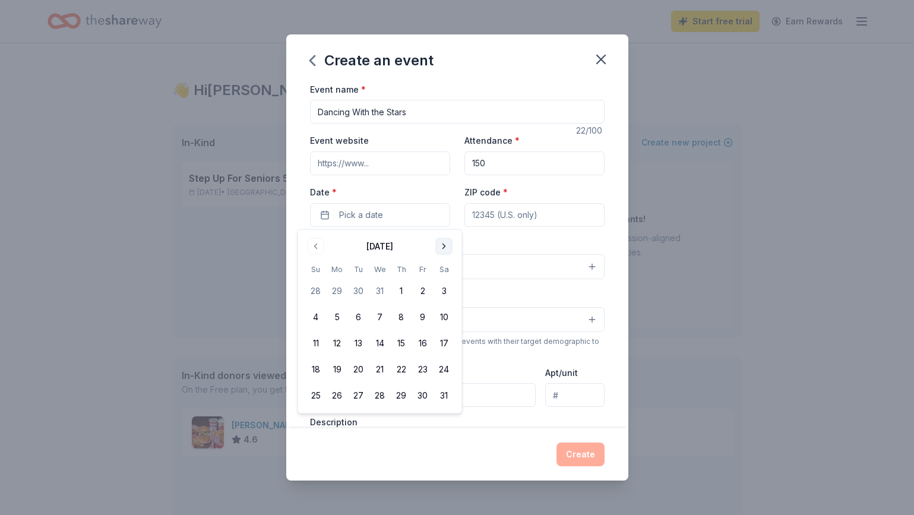
click at [444, 249] on button "Go to next month" at bounding box center [444, 246] width 17 height 17
click at [422, 341] on button "17" at bounding box center [422, 343] width 21 height 21
click at [528, 217] on input "ZIP code *" at bounding box center [534, 215] width 140 height 24
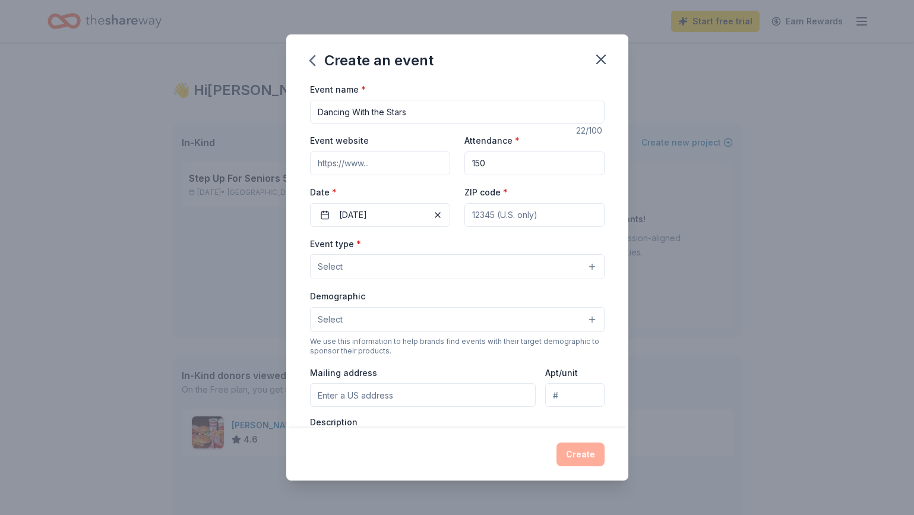
type input "76048"
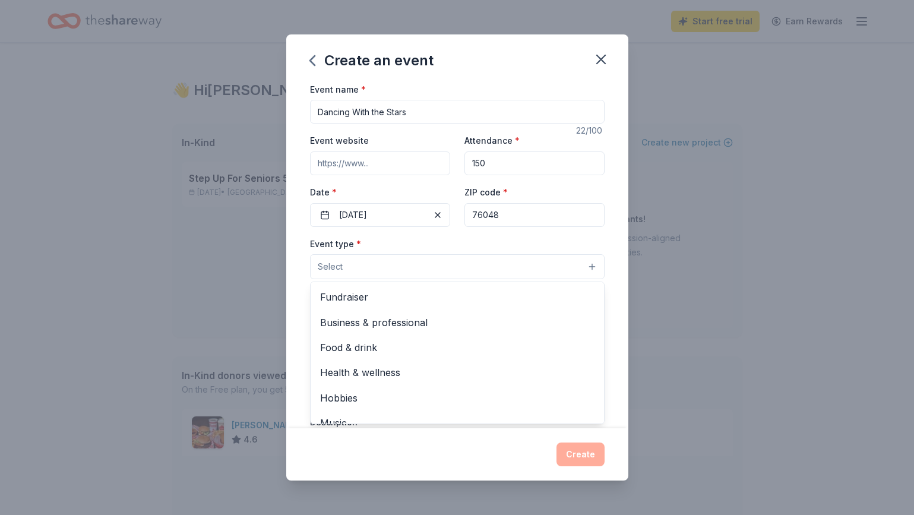
click at [488, 264] on button "Select" at bounding box center [457, 266] width 295 height 25
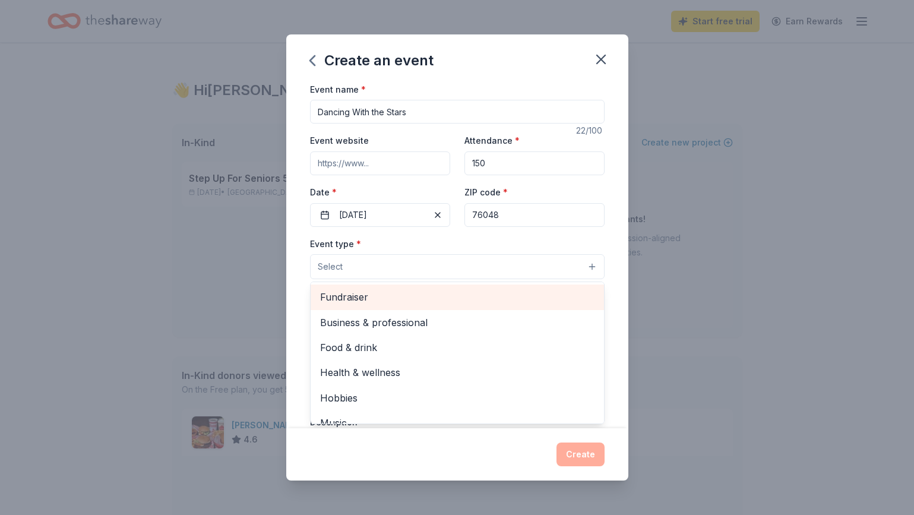
click at [477, 299] on span "Fundraiser" at bounding box center [457, 296] width 274 height 15
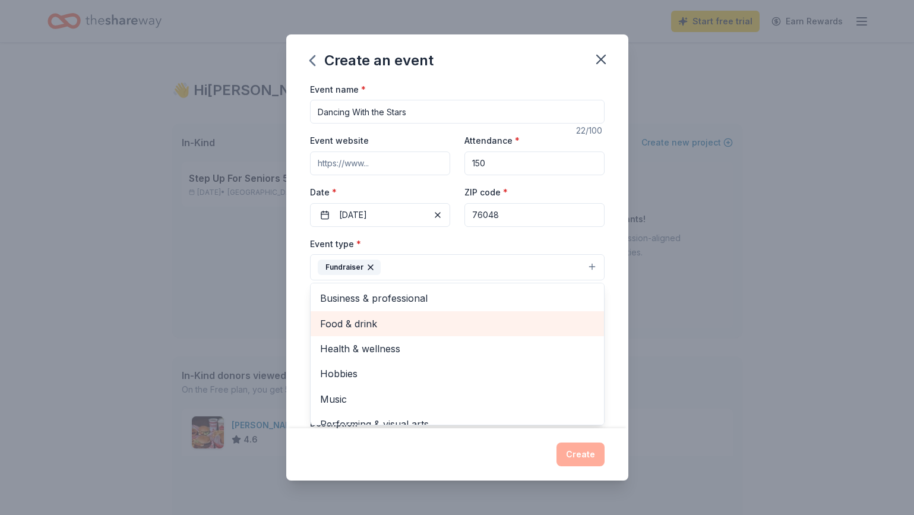
click at [477, 327] on span "Food & drink" at bounding box center [457, 323] width 274 height 15
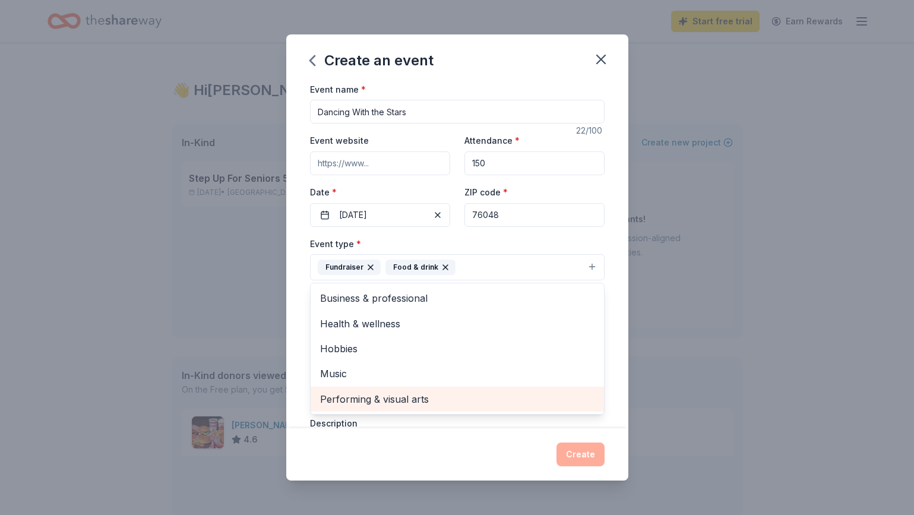
click at [464, 393] on span "Performing & visual arts" at bounding box center [457, 398] width 274 height 15
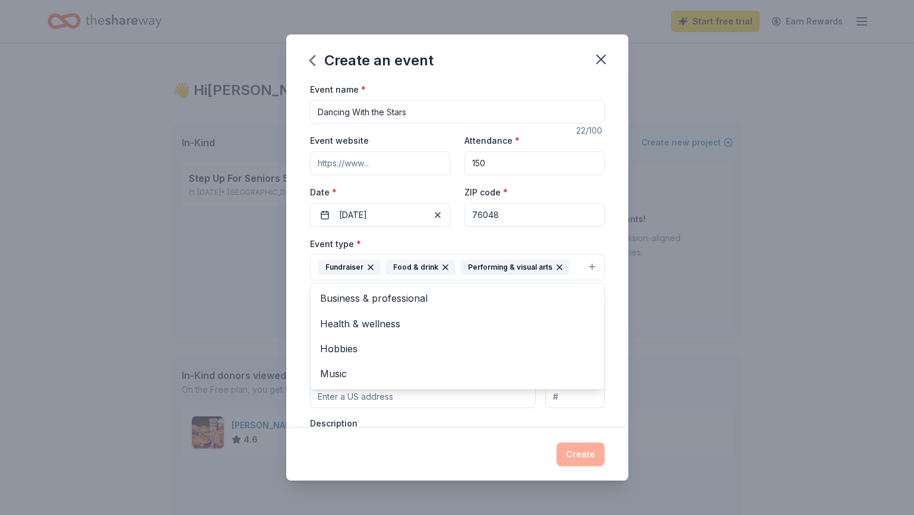
click at [615, 314] on div "Event name * Dancing With the Stars 22 /100 Event website Attendance * 150 Date…" at bounding box center [457, 255] width 342 height 347
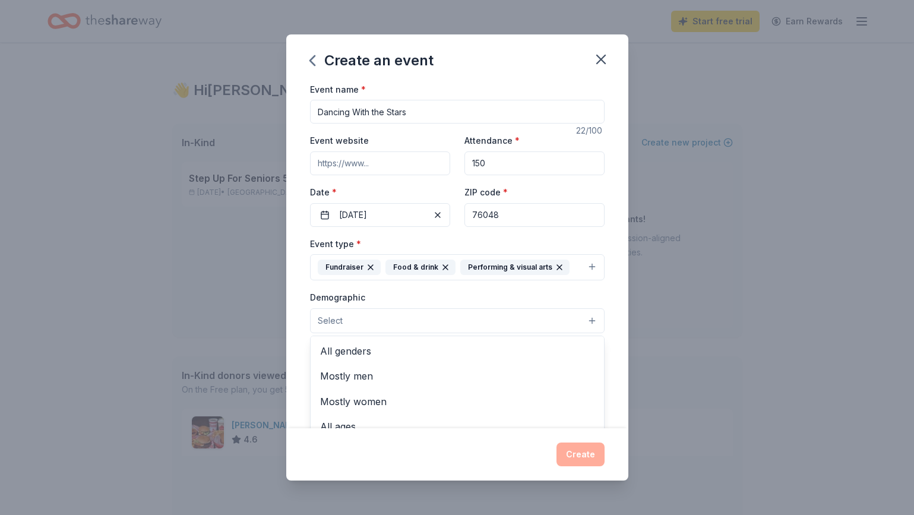
click at [547, 319] on button "Select" at bounding box center [457, 320] width 295 height 25
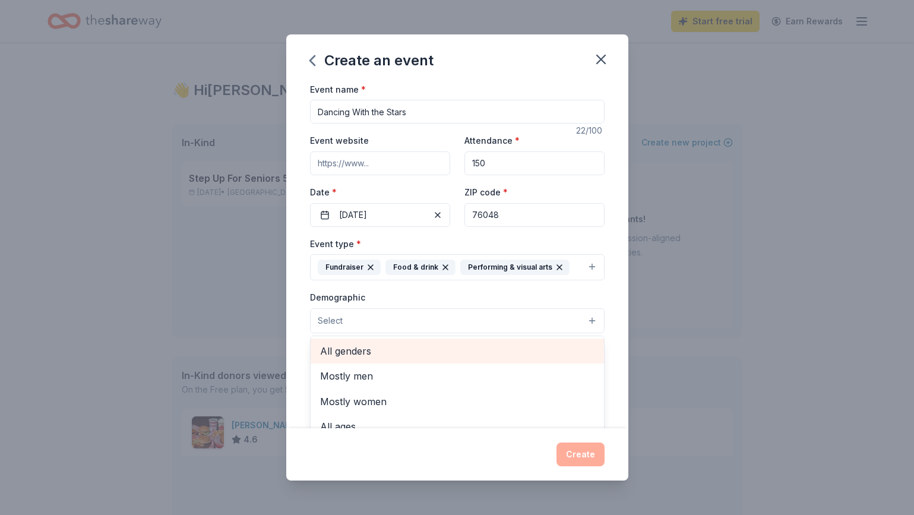
click at [521, 352] on span "All genders" at bounding box center [457, 350] width 274 height 15
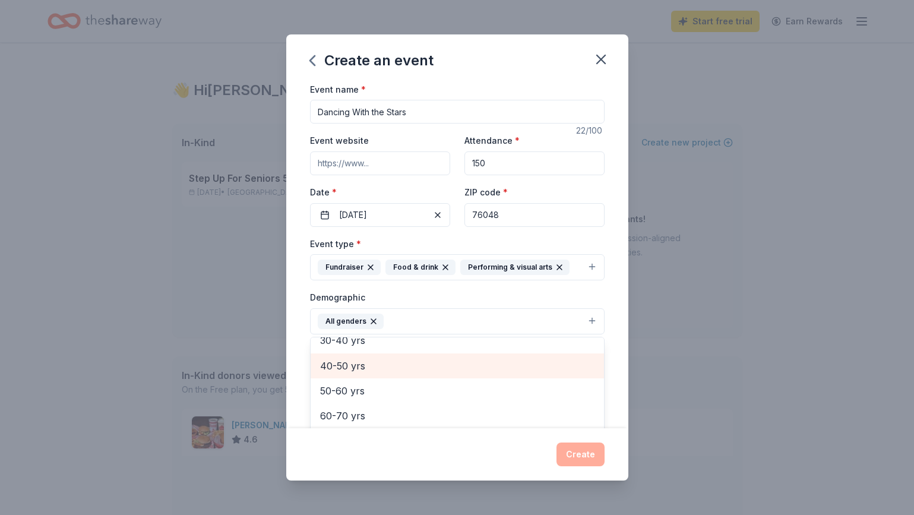
scroll to position [166, 0]
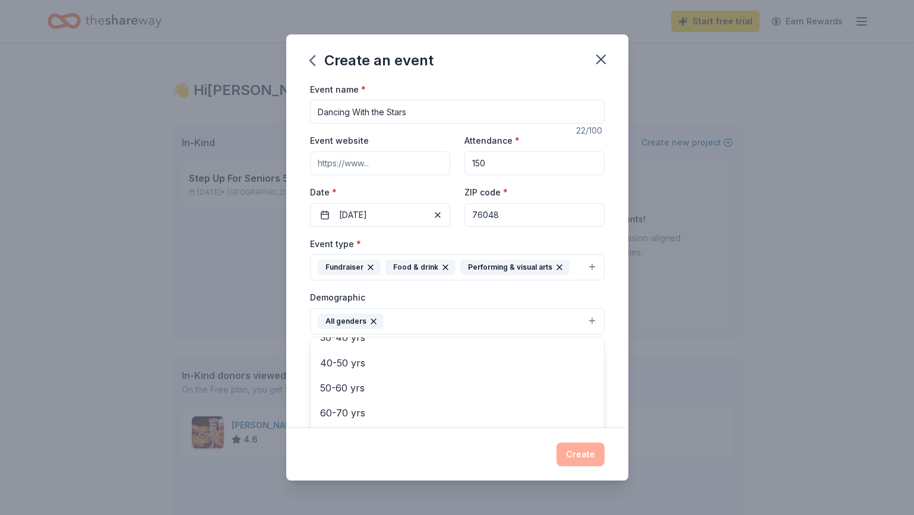
click at [614, 395] on div "Event name * Dancing With the Stars 22 /100 Event website Attendance * 150 Date…" at bounding box center [457, 255] width 342 height 347
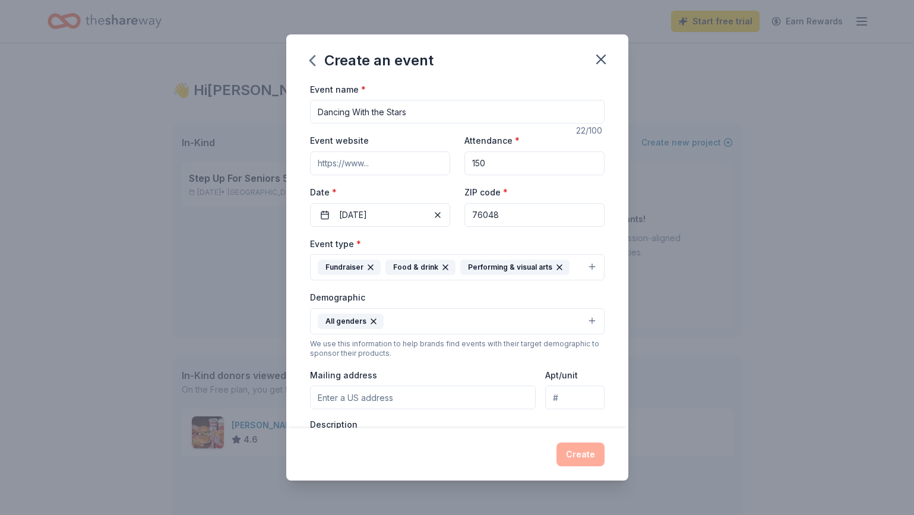
click at [438, 402] on input "Mailing address" at bounding box center [423, 397] width 226 height 24
type input "501 East Moore Street, Granbury, TX, 76048"
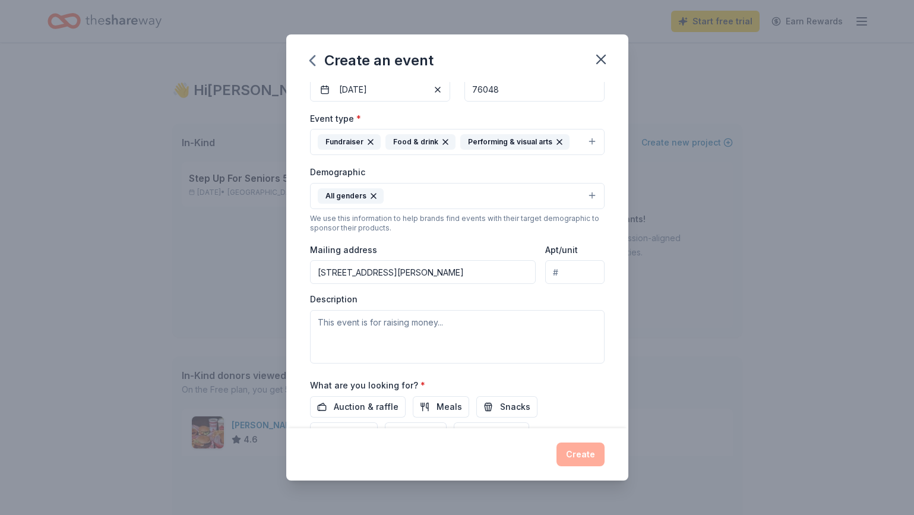
scroll to position [126, 0]
click at [448, 339] on textarea at bounding box center [457, 335] width 295 height 53
paste textarea "We are working to fight senior isolation and food insecurity in Hood County! Al…"
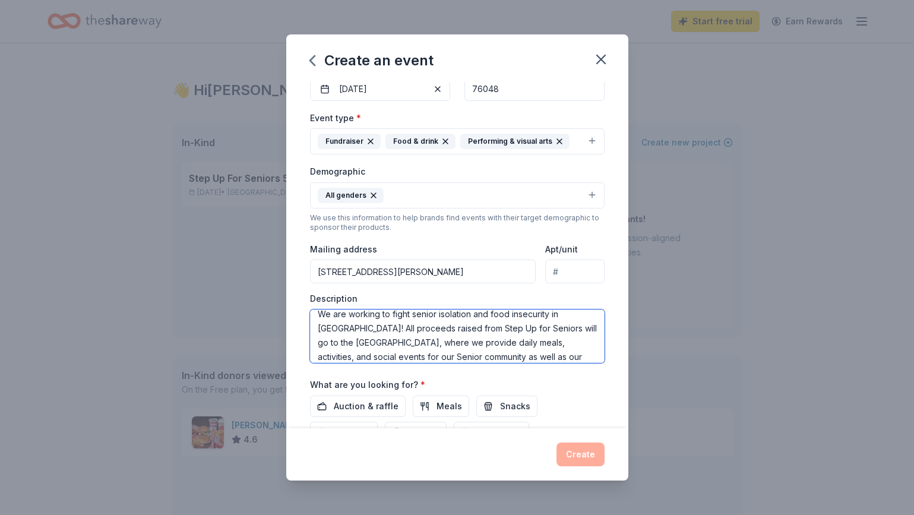
scroll to position [7, 0]
drag, startPoint x: 449, startPoint y: 328, endPoint x: 527, endPoint y: 331, distance: 77.8
click at [527, 331] on textarea "We are working to fight senior isolation and food insecurity in Hood County! Al…" at bounding box center [457, 335] width 295 height 53
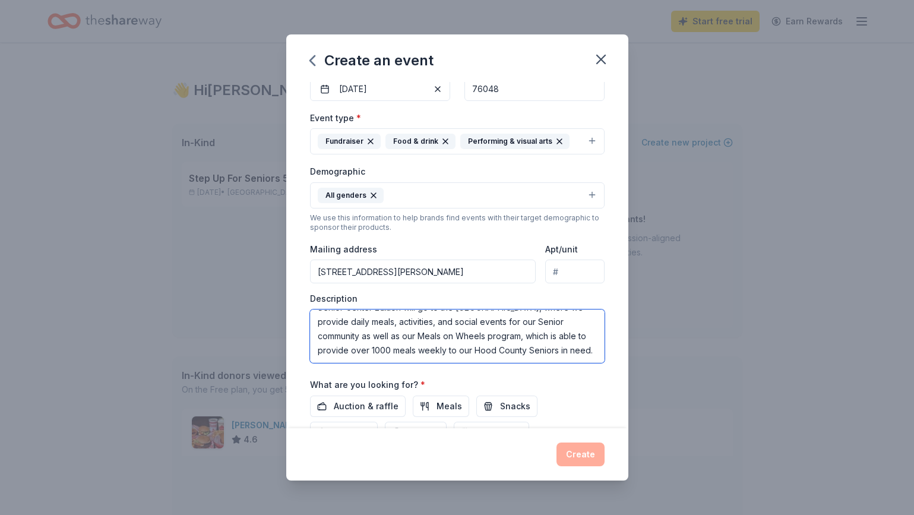
type textarea "We are working to fight senior isolation and food insecurity in Hood County! Al…"
click at [456, 381] on div "What are you looking for? * Auction & raffle Meals Snacks Desserts Alcohol Beve…" at bounding box center [457, 410] width 295 height 66
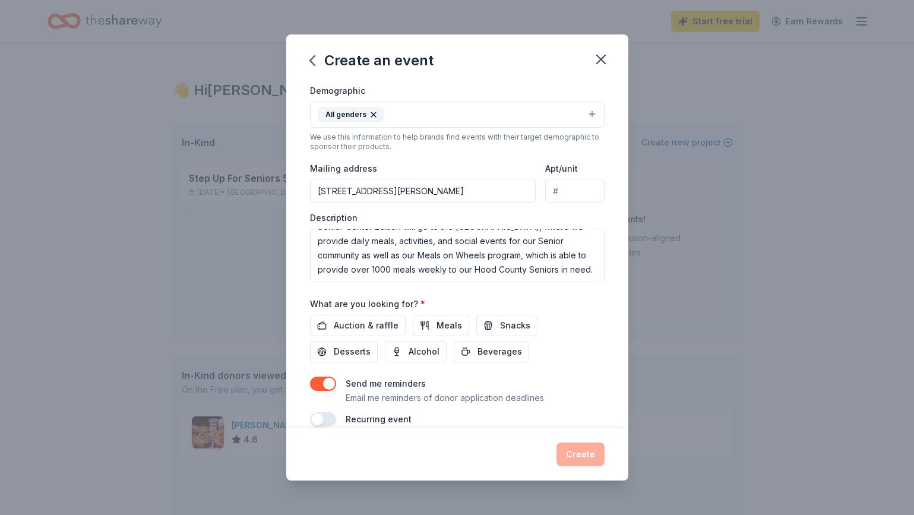
scroll to position [210, 0]
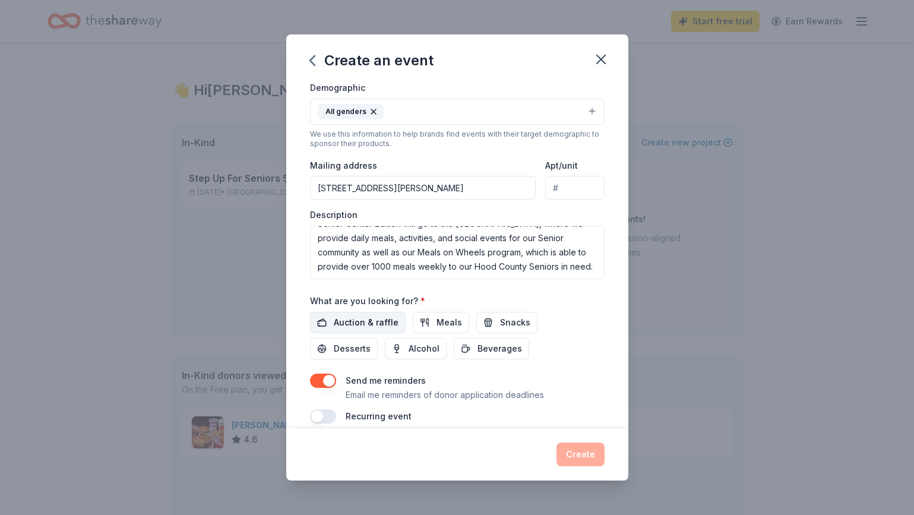
click at [374, 323] on span "Auction & raffle" at bounding box center [366, 322] width 65 height 14
click at [438, 327] on span "Meals" at bounding box center [450, 322] width 26 height 14
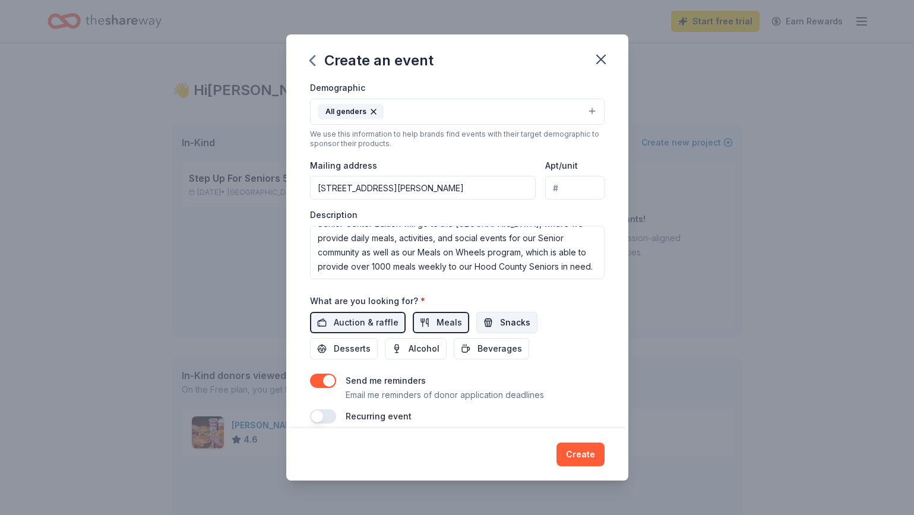
click at [500, 327] on span "Snacks" at bounding box center [515, 322] width 30 height 14
click at [371, 342] on span "Desserts" at bounding box center [352, 349] width 37 height 14
click at [409, 347] on span "Alcohol" at bounding box center [424, 349] width 31 height 14
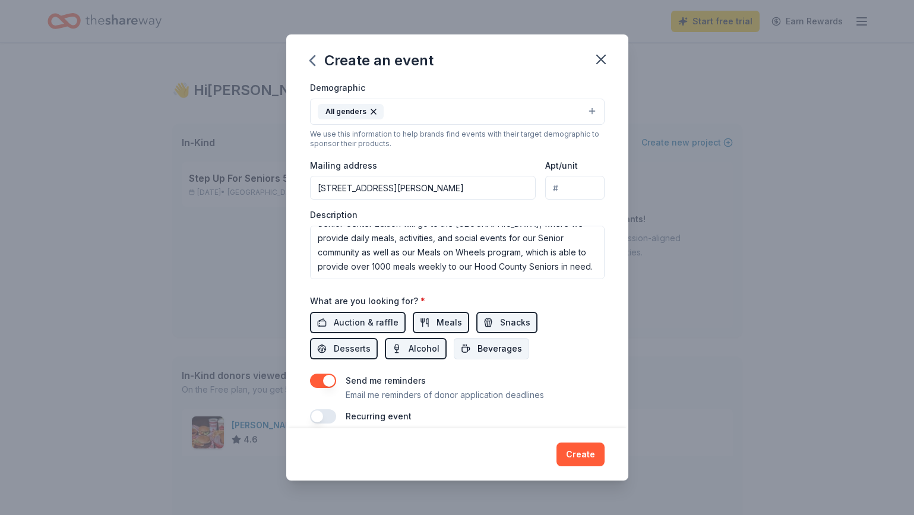
click at [454, 347] on button "Beverages" at bounding box center [491, 348] width 75 height 21
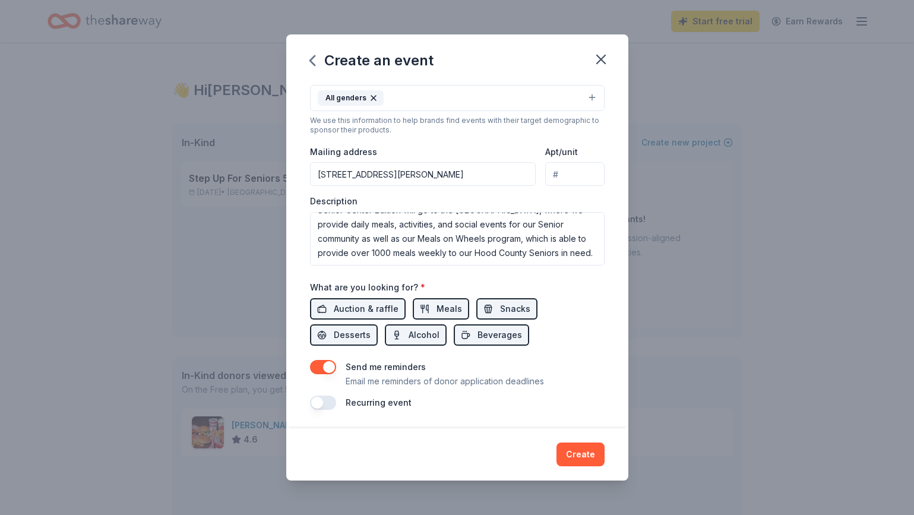
click at [313, 405] on button "button" at bounding box center [323, 403] width 26 height 14
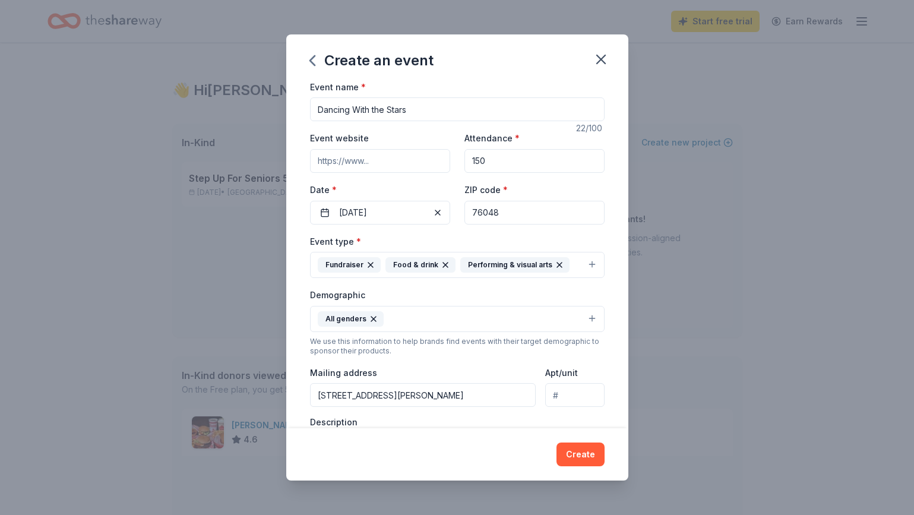
scroll to position [0, 0]
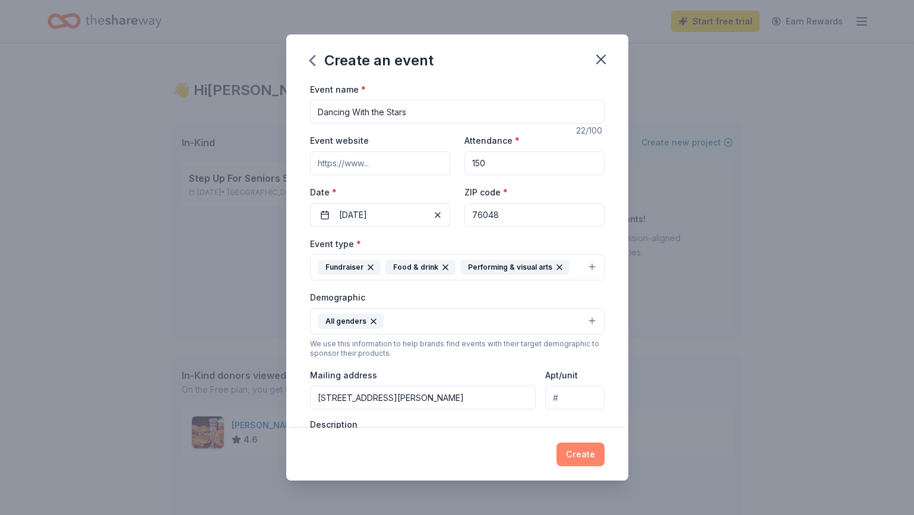
click at [576, 454] on button "Create" at bounding box center [581, 454] width 48 height 24
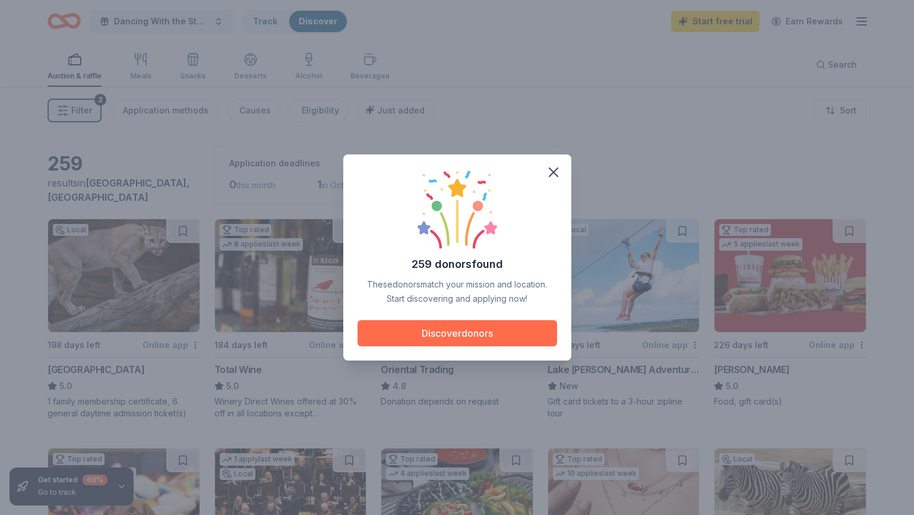
click at [471, 333] on button "Discover donors" at bounding box center [458, 333] width 200 height 26
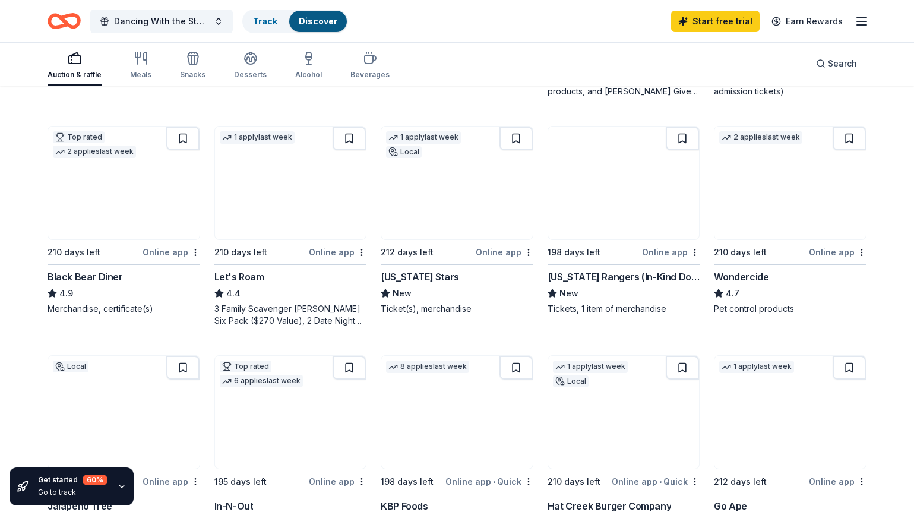
scroll to position [551, 0]
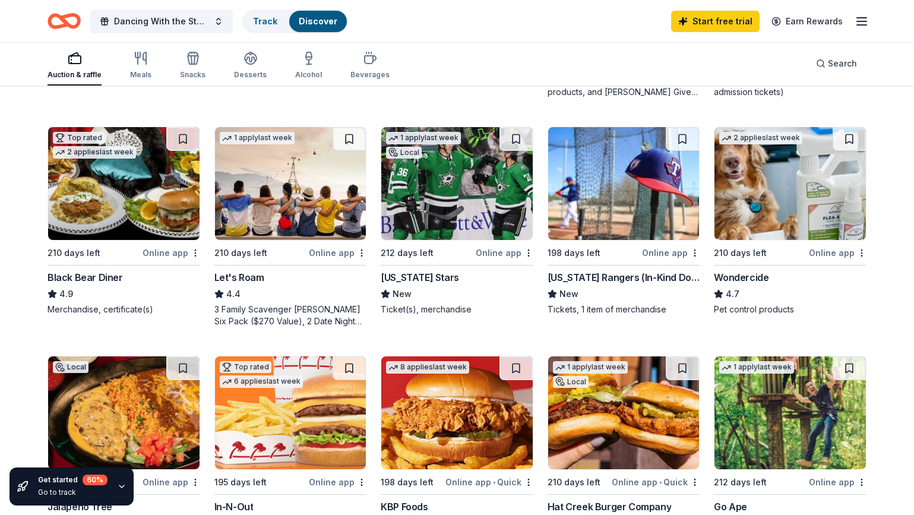
click at [621, 192] on img at bounding box center [623, 183] width 151 height 113
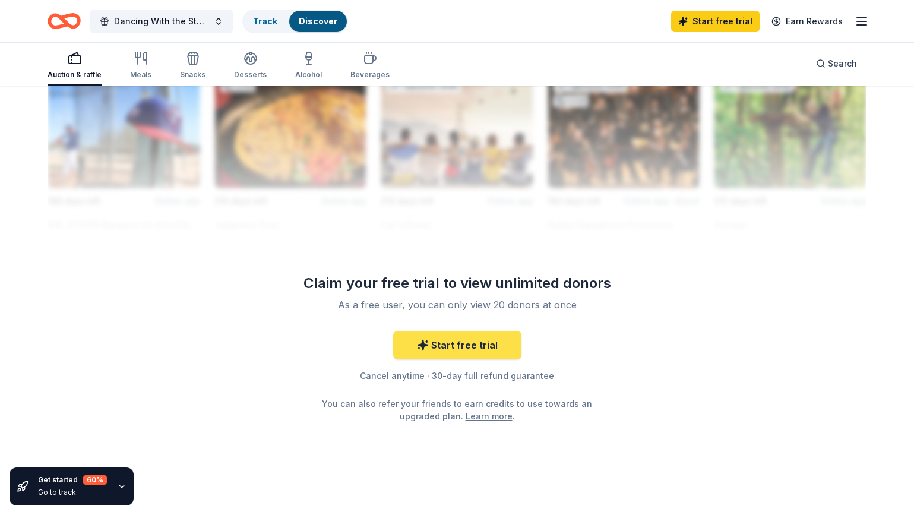
scroll to position [1097, 0]
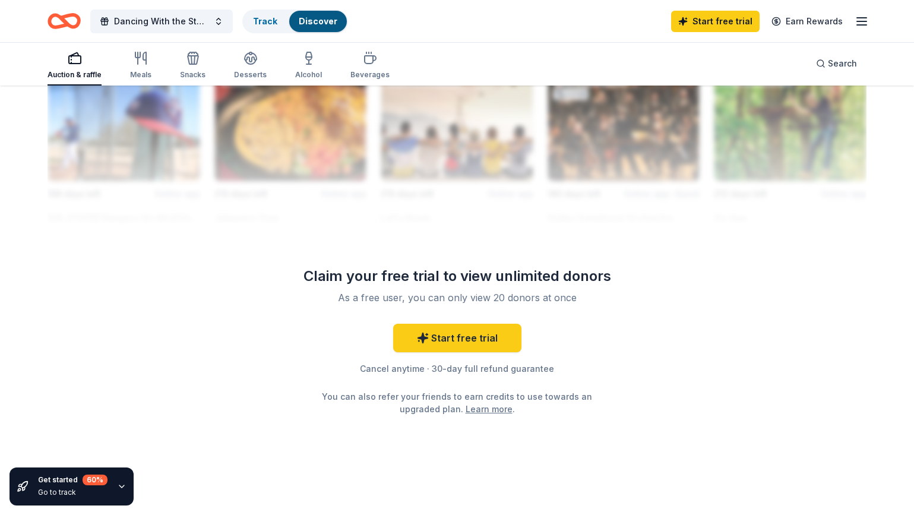
click at [484, 414] on link "Learn more" at bounding box center [489, 409] width 47 height 12
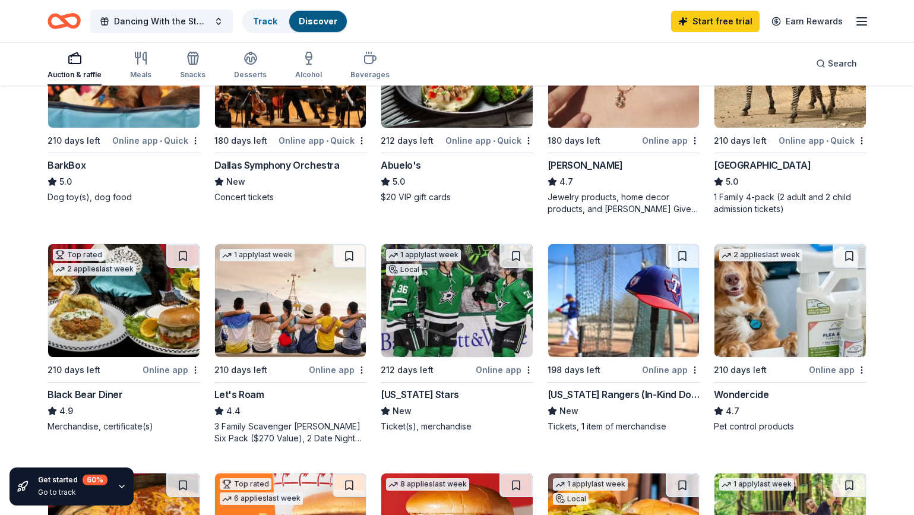
scroll to position [0, 0]
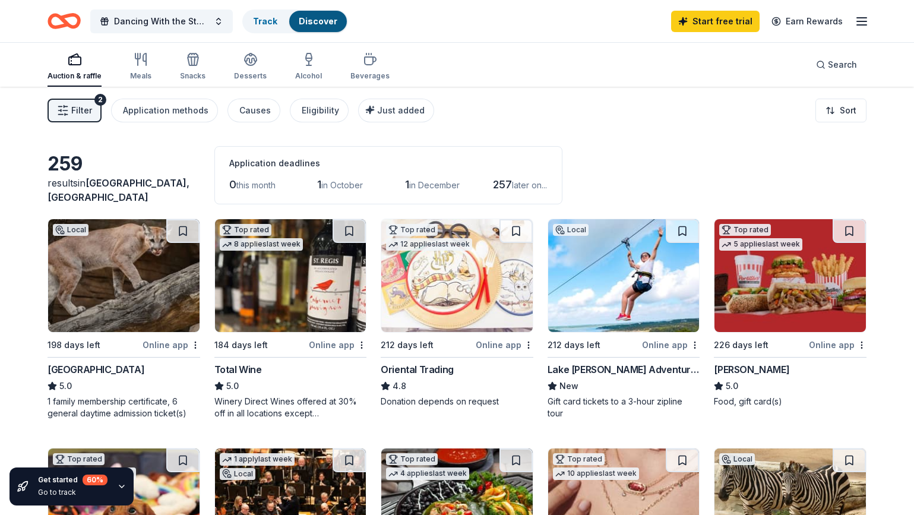
click at [862, 21] on line "button" at bounding box center [862, 21] width 10 height 0
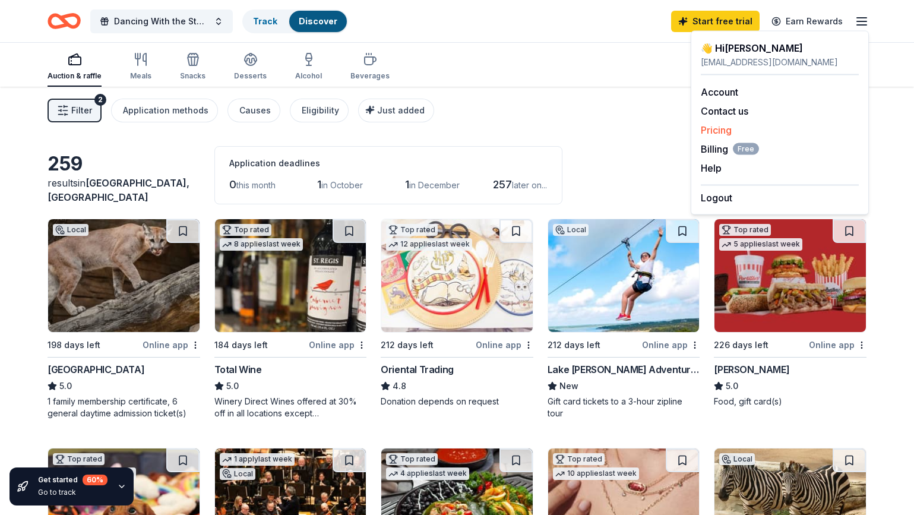
click at [766, 131] on div "Pricing" at bounding box center [780, 130] width 158 height 14
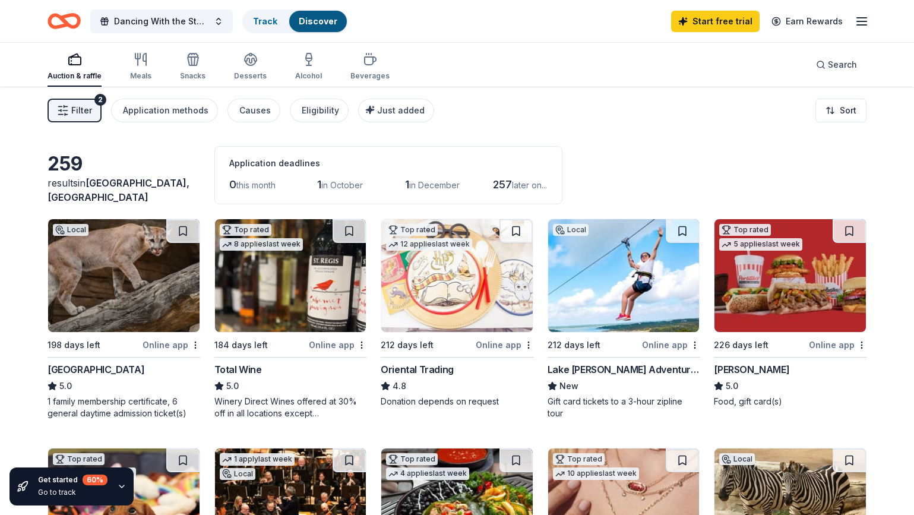
click at [861, 25] on line "button" at bounding box center [862, 25] width 10 height 0
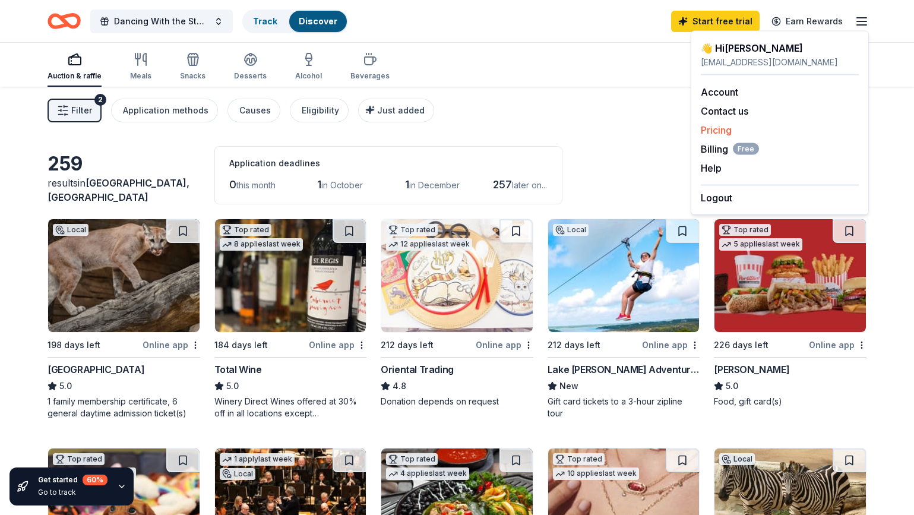
click at [719, 131] on link "Pricing" at bounding box center [716, 130] width 31 height 12
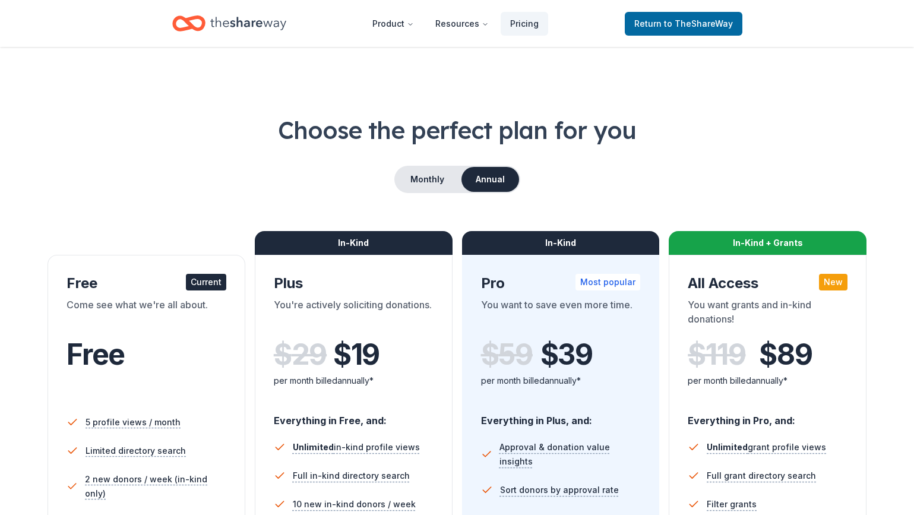
click at [717, 130] on h1 "Choose the perfect plan for you" at bounding box center [457, 129] width 819 height 33
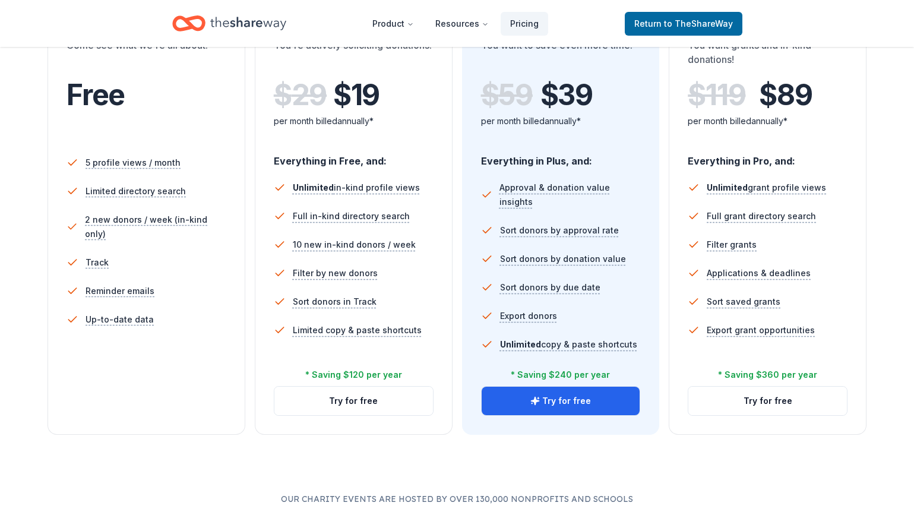
scroll to position [261, 0]
